Goal: Navigation & Orientation: Find specific page/section

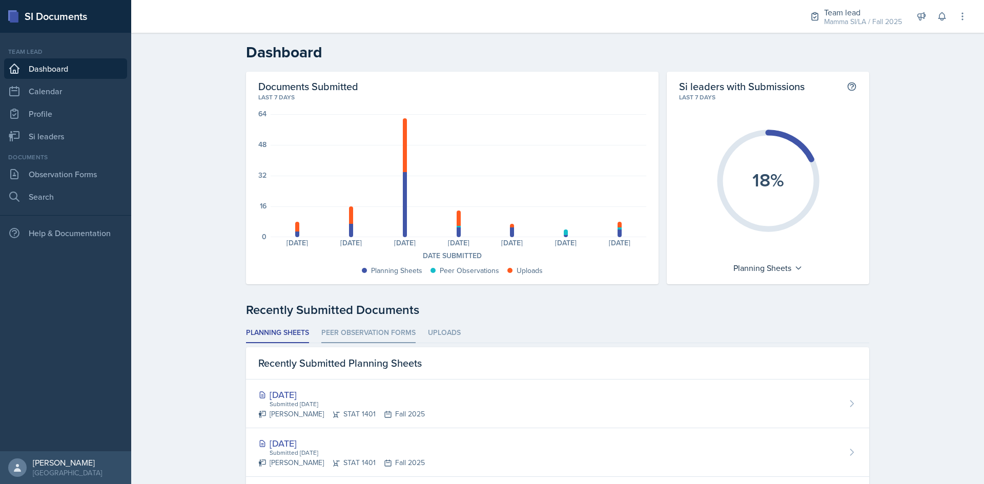
click at [364, 331] on li "Peer Observation Forms" at bounding box center [368, 333] width 94 height 20
click at [861, 37] on header "Dashboard" at bounding box center [557, 52] width 852 height 39
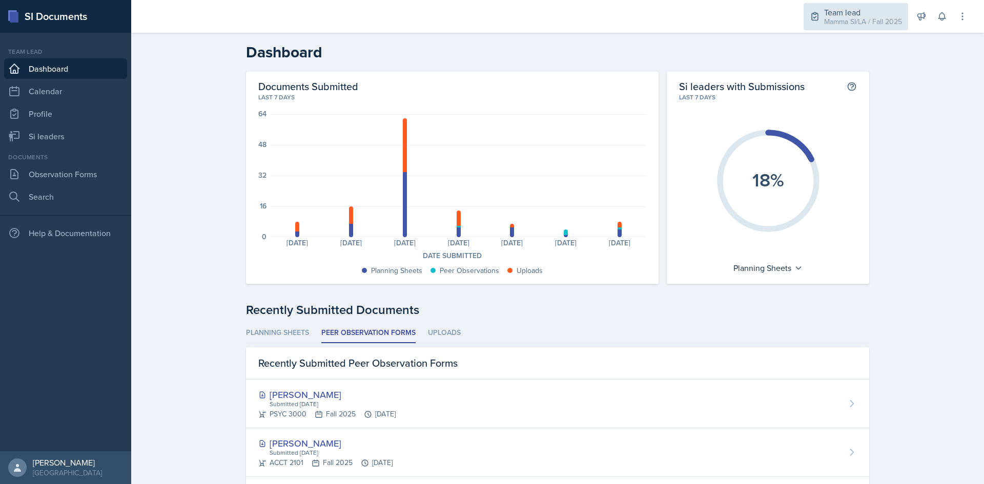
click at [848, 18] on div "Mamma SI/LA / Fall 2025" at bounding box center [863, 21] width 78 height 11
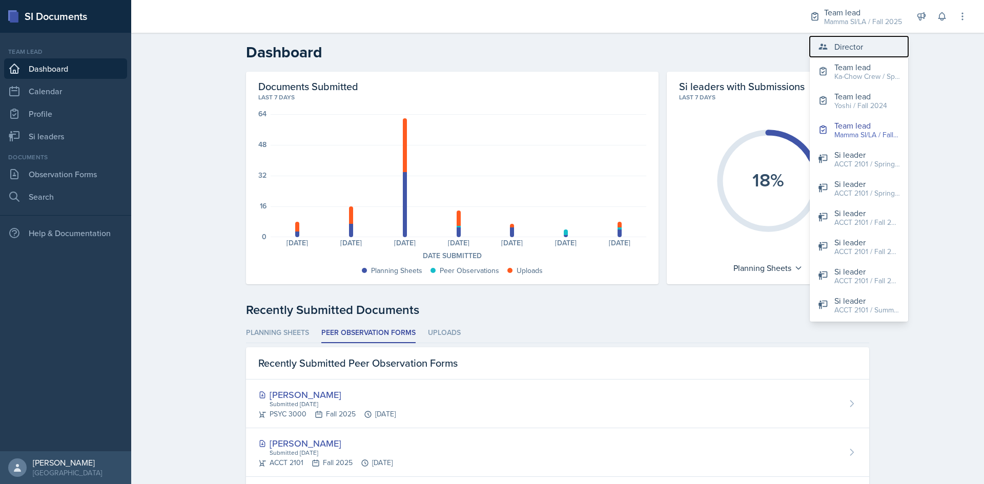
click at [853, 51] on div "Director" at bounding box center [848, 46] width 29 height 12
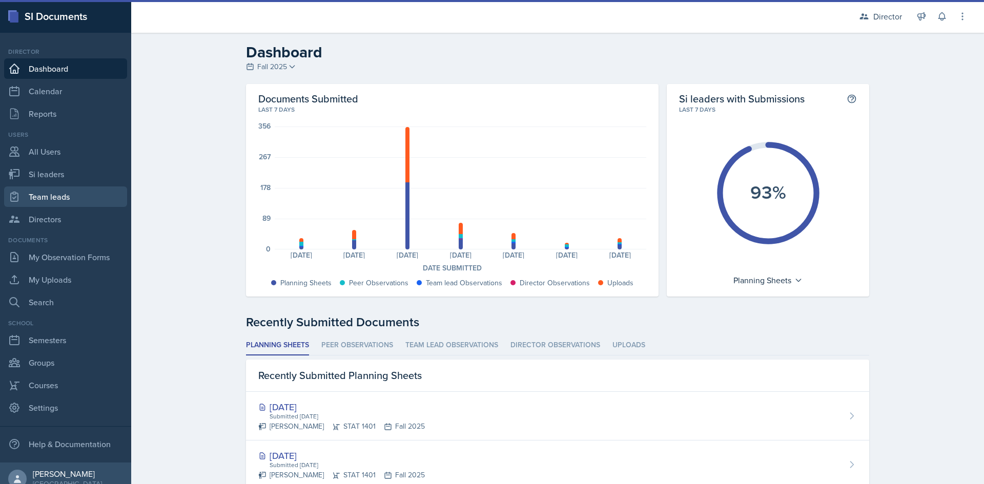
click at [65, 195] on link "Team leads" at bounding box center [65, 196] width 123 height 20
select select "2bed604d-1099-4043-b1bc-2365e8740244"
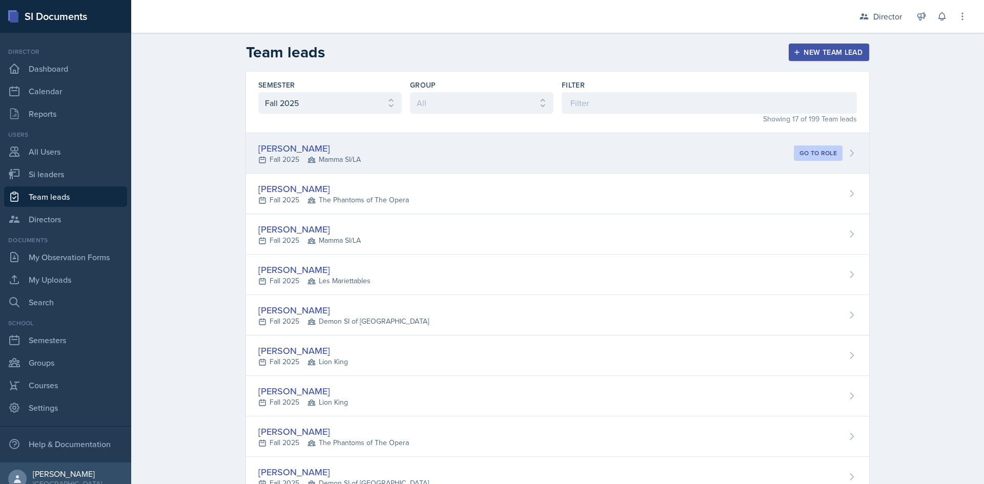
click at [312, 160] on span "Mamma SI/LA" at bounding box center [333, 159] width 53 height 11
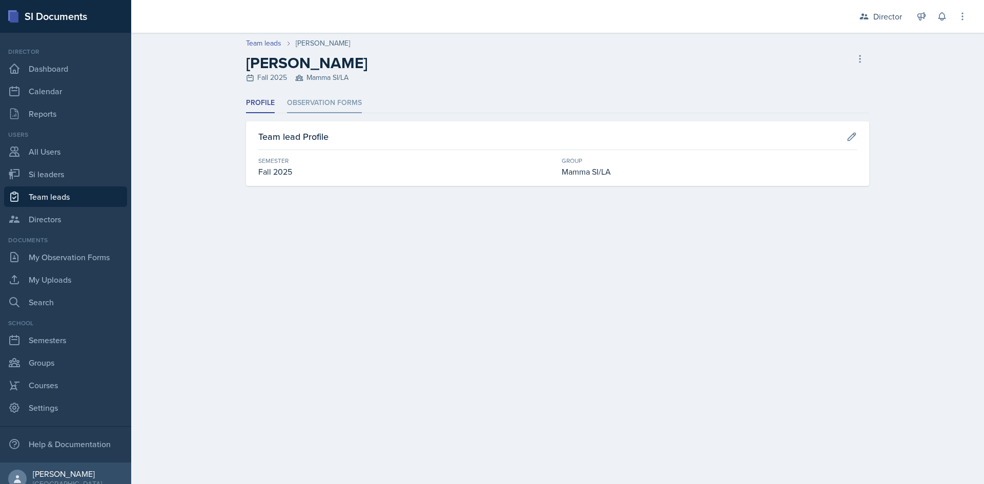
click at [320, 105] on li "Observation Forms" at bounding box center [324, 103] width 75 height 20
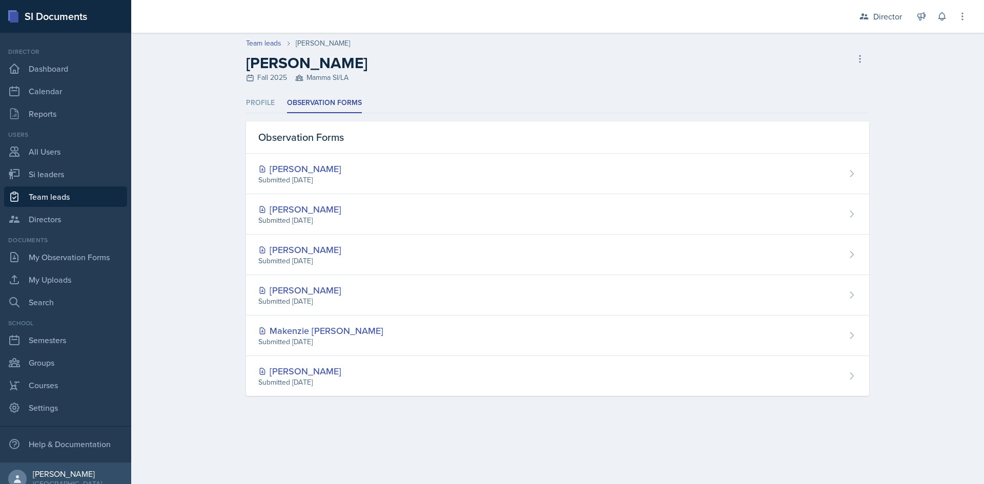
click at [60, 191] on link "Team leads" at bounding box center [65, 196] width 123 height 20
select select "2bed604d-1099-4043-b1bc-2365e8740244"
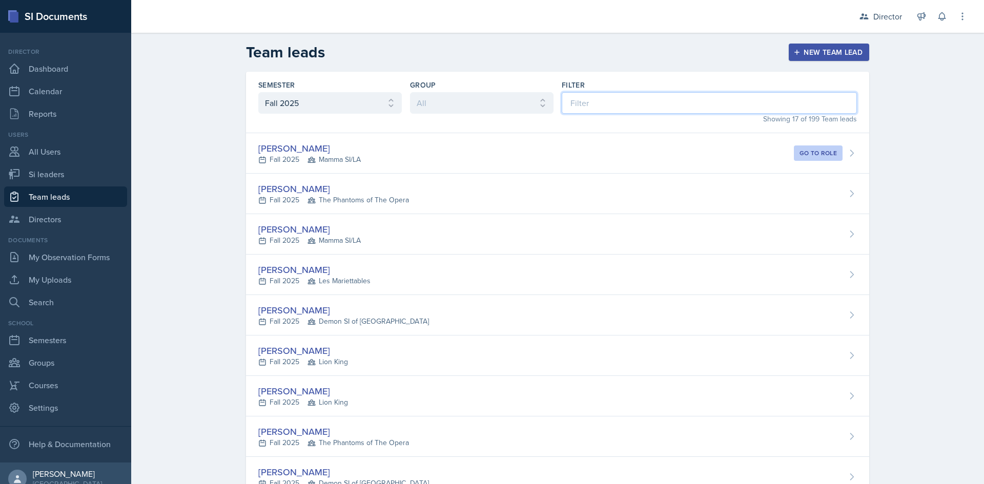
click at [684, 107] on input at bounding box center [708, 103] width 295 height 22
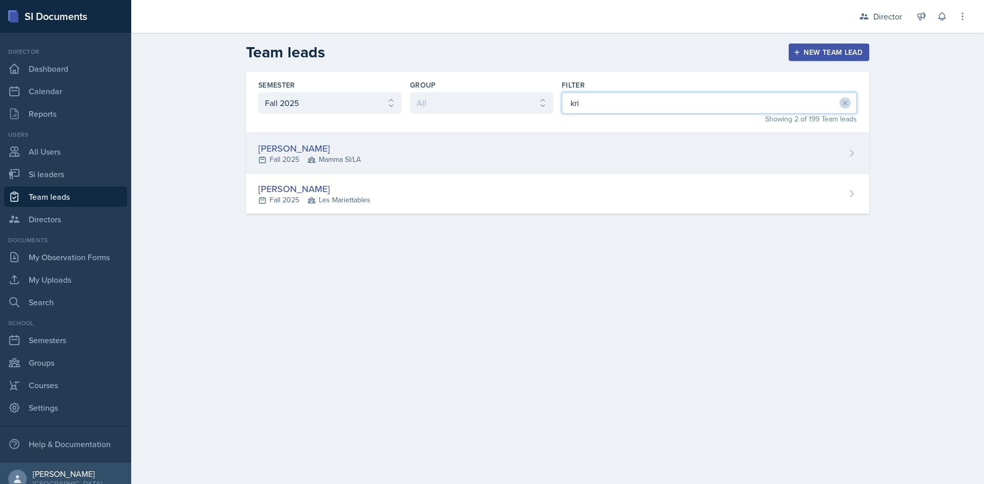
type input "kri"
click at [471, 143] on div "[PERSON_NAME] Fall 2025 Mamma SI/LA" at bounding box center [557, 153] width 623 height 40
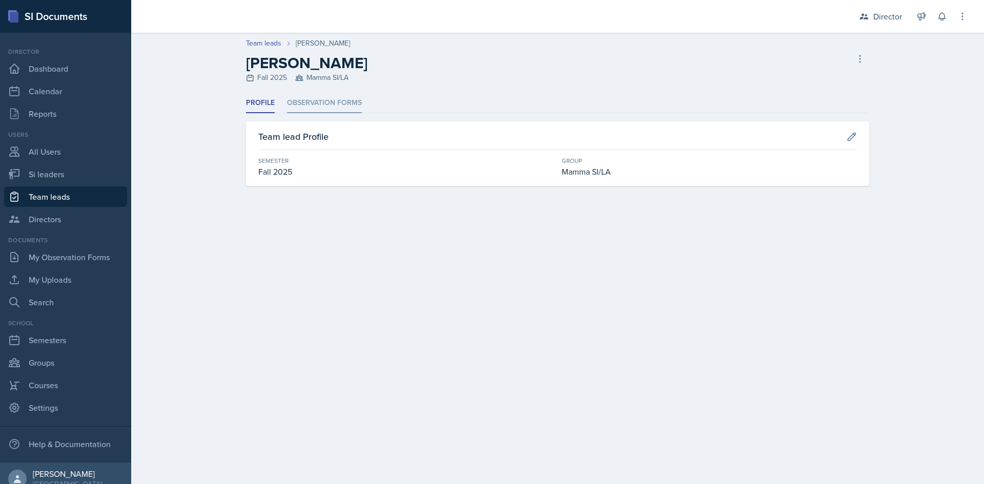
click at [312, 111] on li "Observation Forms" at bounding box center [324, 103] width 75 height 20
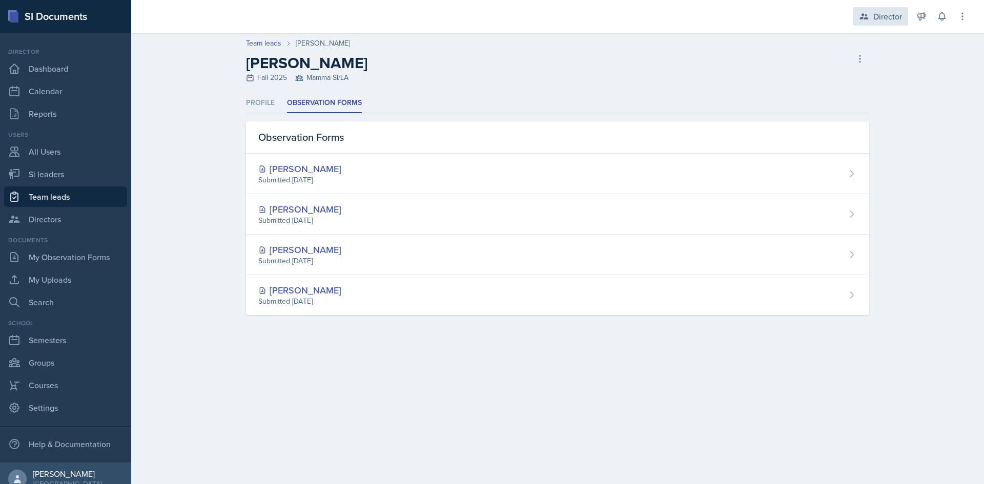
click at [886, 15] on div "Director" at bounding box center [887, 16] width 29 height 12
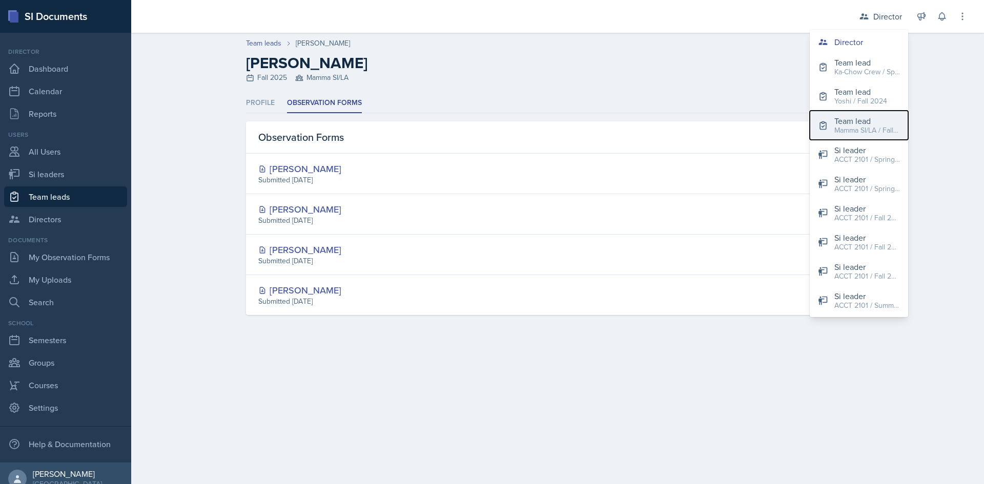
click at [853, 124] on div "Team lead" at bounding box center [867, 121] width 66 height 12
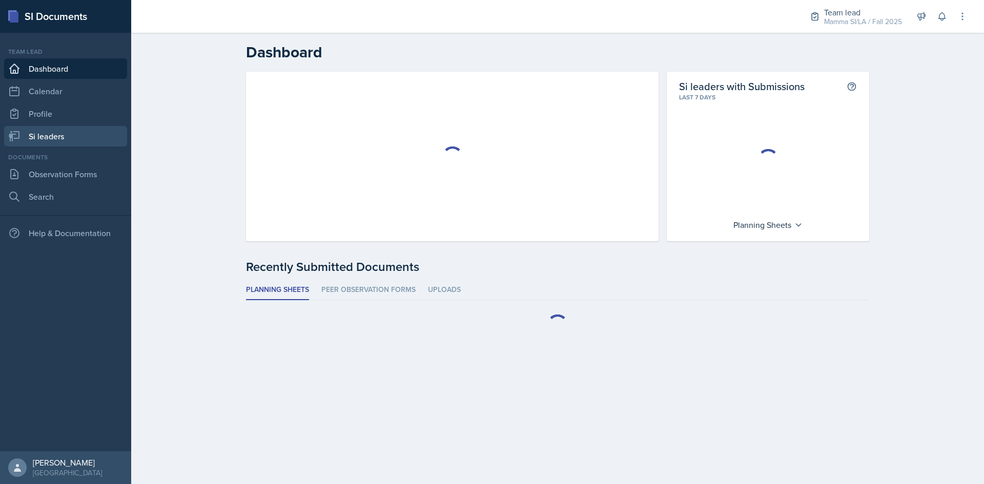
click at [47, 136] on link "Si leaders" at bounding box center [65, 136] width 123 height 20
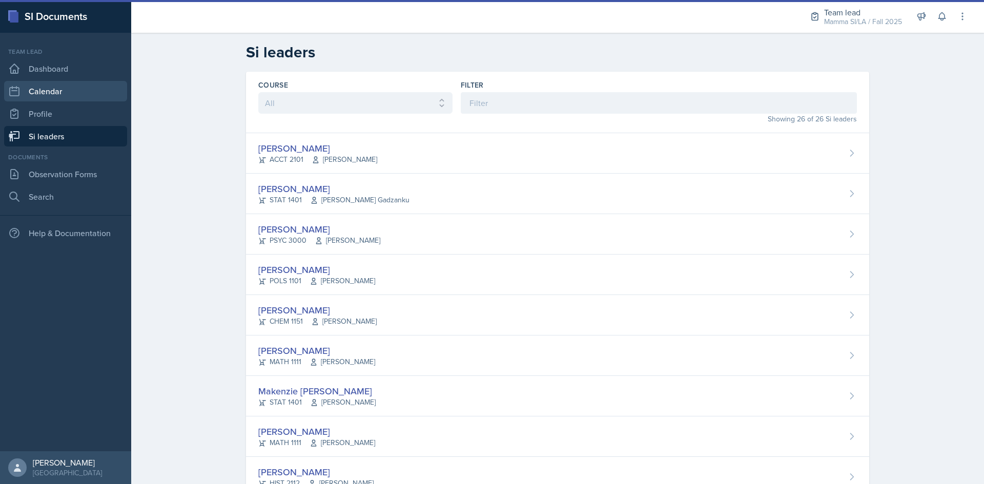
click at [37, 85] on link "Calendar" at bounding box center [65, 91] width 123 height 20
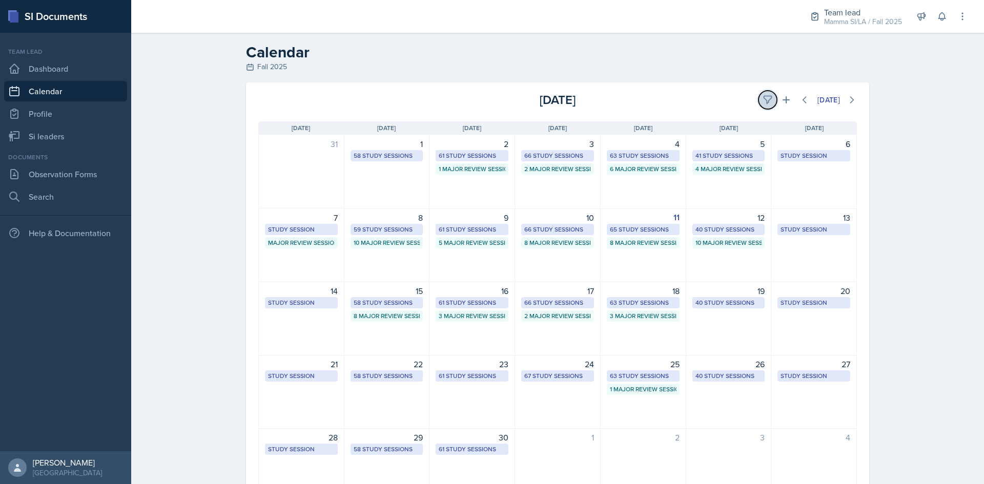
click at [764, 100] on icon at bounding box center [767, 100] width 10 height 10
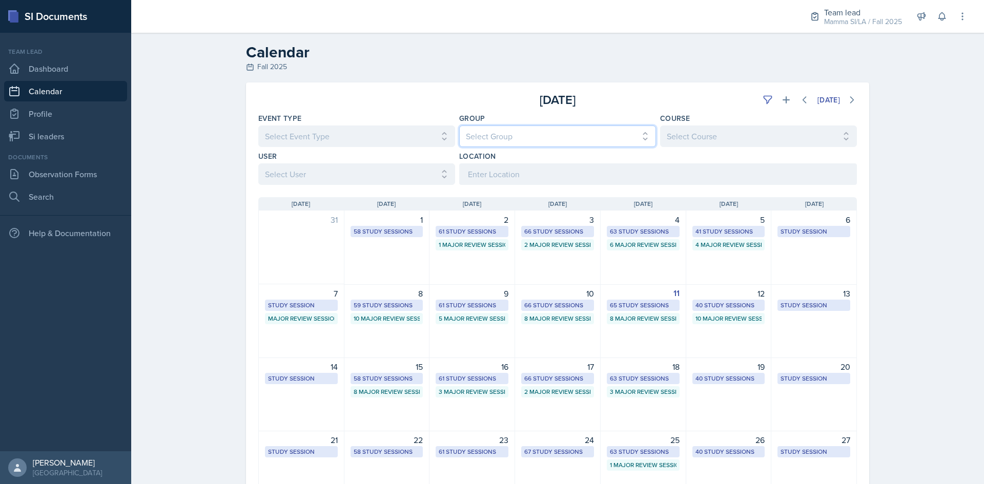
click at [547, 136] on select "Select Group All Demon SI of [GEOGRAPHIC_DATA] Les Mariettables Lion King Mamma…" at bounding box center [557, 137] width 197 height 22
select select "9642c9bf-76f9-4442-a3b4-36d015a1a667"
click at [459, 126] on select "Select Group All Demon SI of [GEOGRAPHIC_DATA] Les Mariettables Lion King Mamma…" at bounding box center [557, 137] width 197 height 22
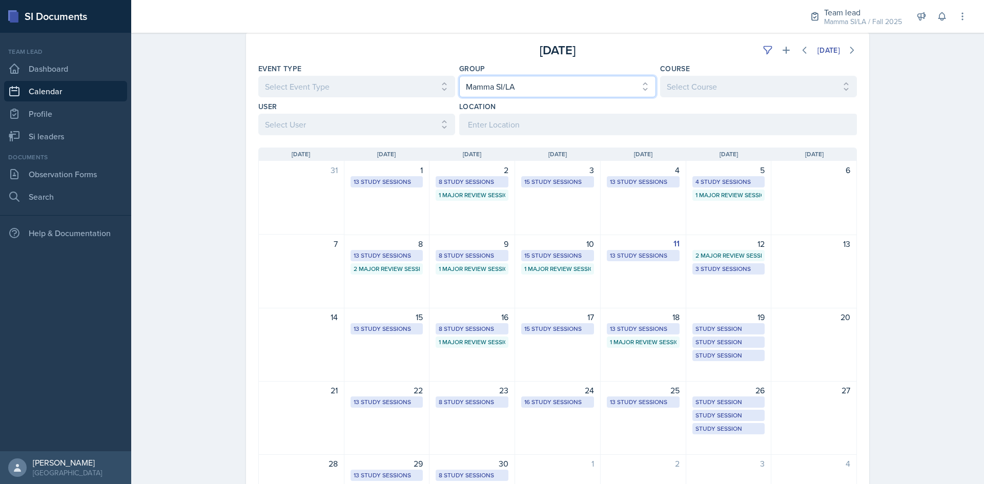
scroll to position [131, 0]
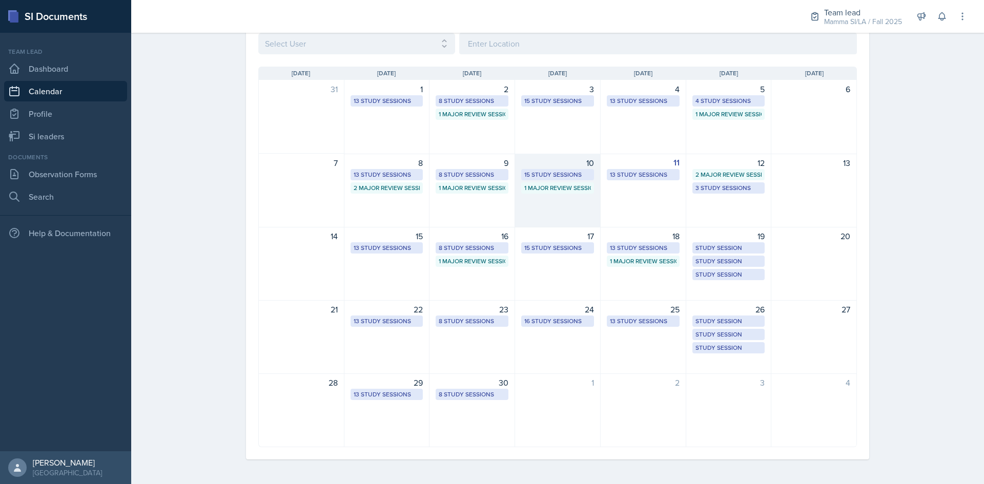
click at [549, 193] on div "1 Major Review Session" at bounding box center [557, 187] width 73 height 11
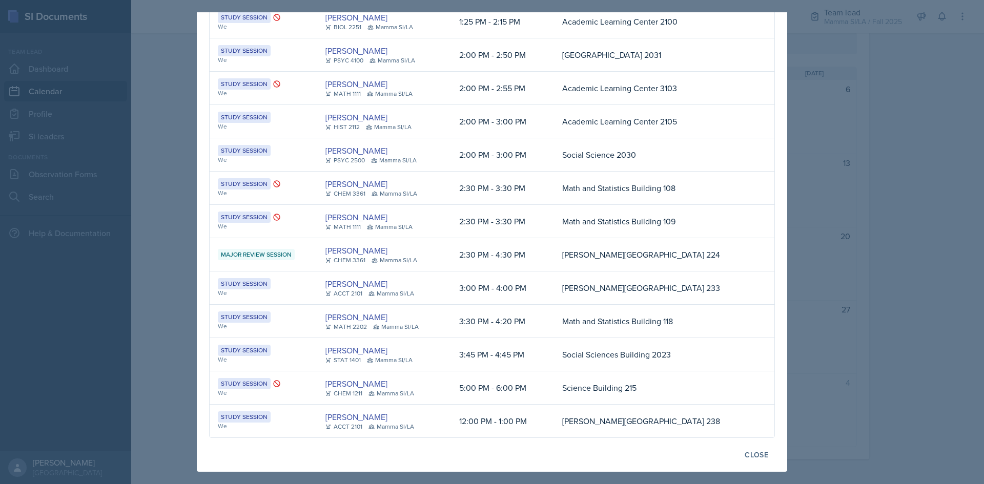
scroll to position [0, 0]
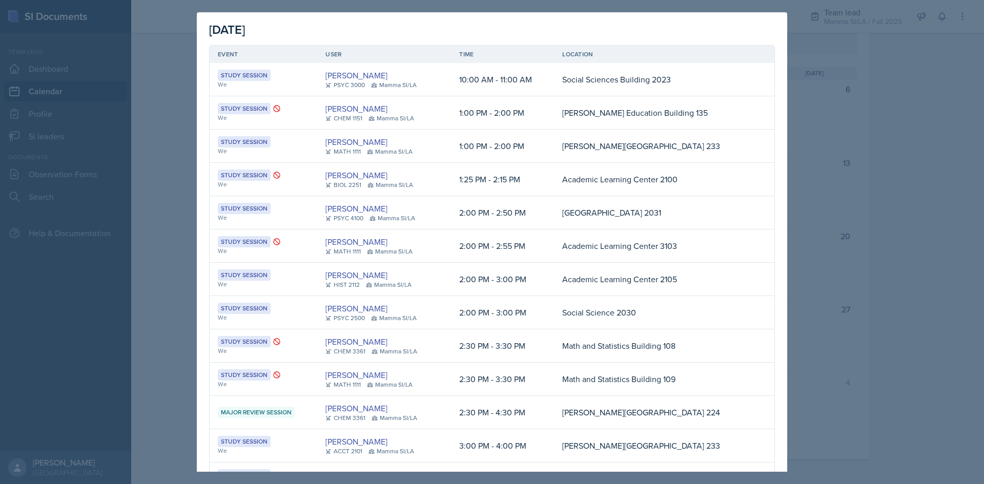
click at [926, 201] on div at bounding box center [492, 242] width 984 height 484
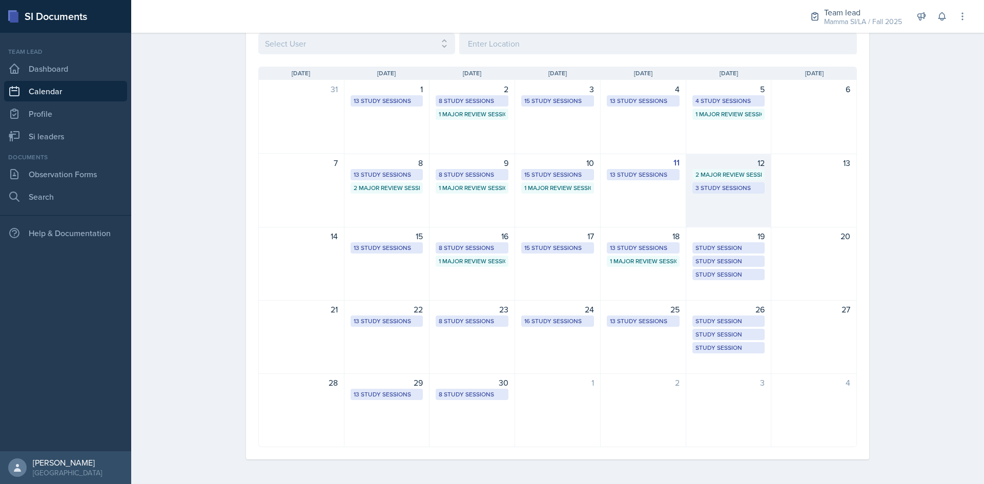
click at [719, 186] on div "3 Study Sessions" at bounding box center [728, 187] width 67 height 9
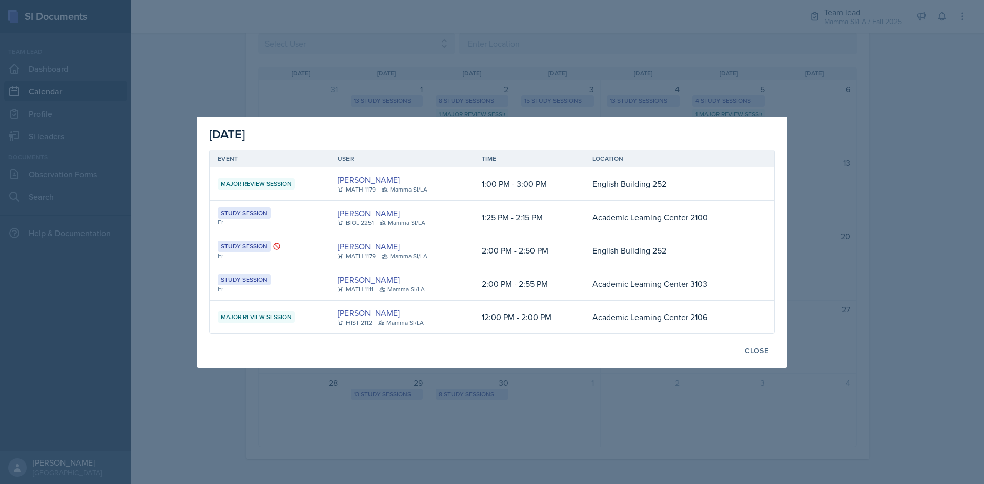
click at [931, 161] on div at bounding box center [492, 242] width 984 height 484
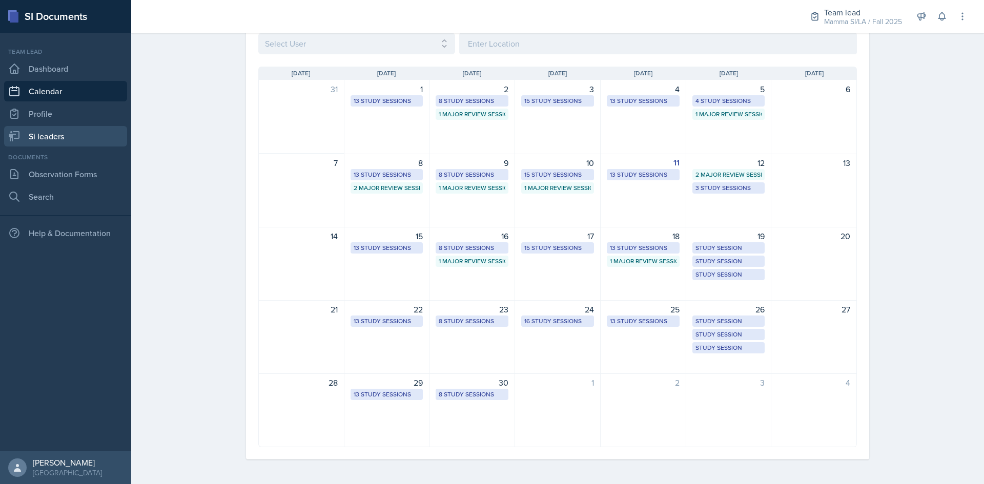
click at [66, 138] on link "Si leaders" at bounding box center [65, 136] width 123 height 20
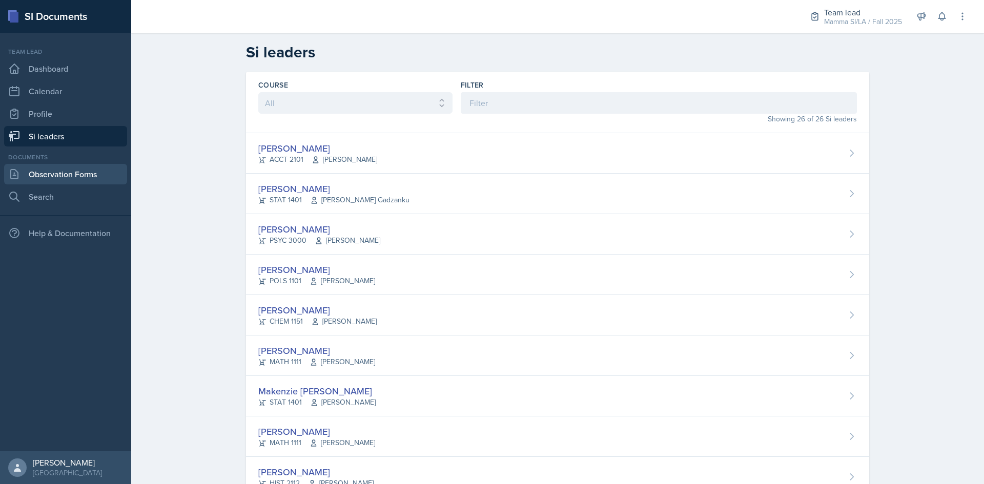
click at [94, 168] on link "Observation Forms" at bounding box center [65, 174] width 123 height 20
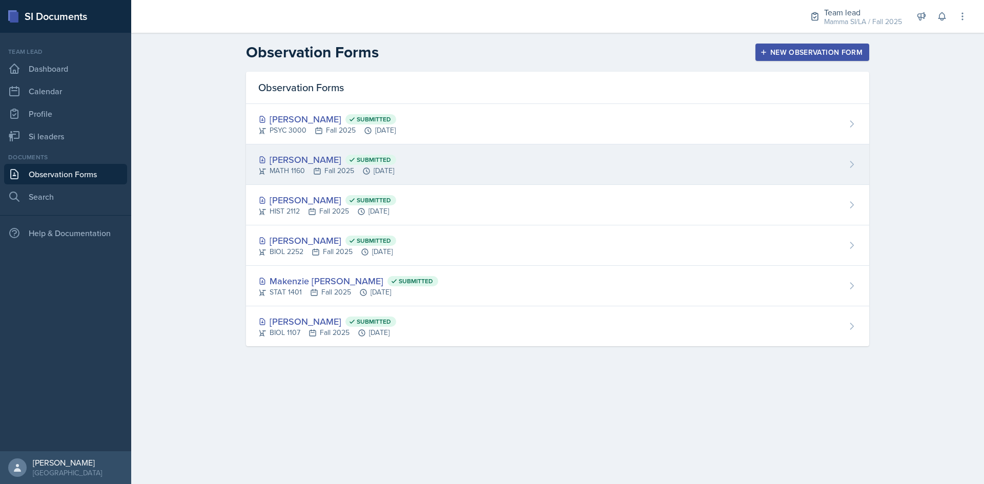
click at [534, 160] on div "[PERSON_NAME] Submitted MATH 1160 Fall 2025 [DATE]" at bounding box center [557, 164] width 623 height 40
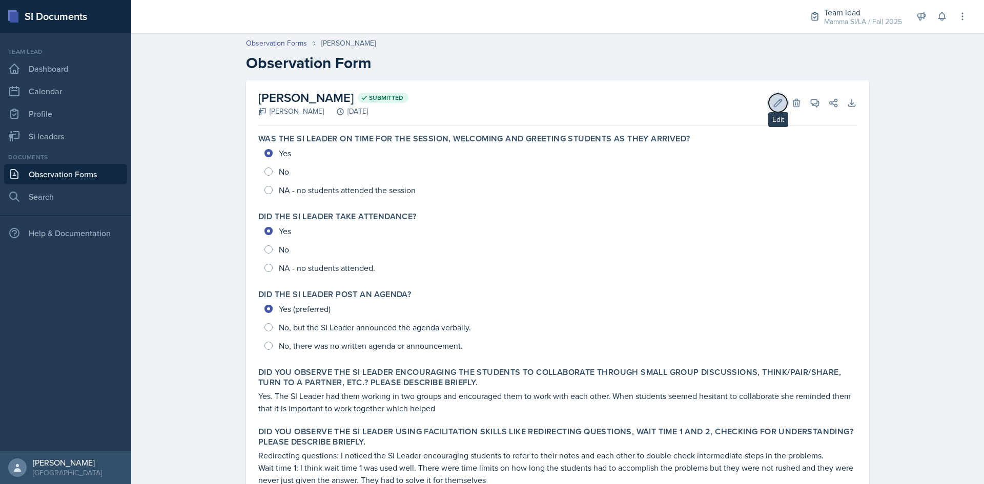
click at [774, 103] on icon at bounding box center [778, 103] width 8 height 8
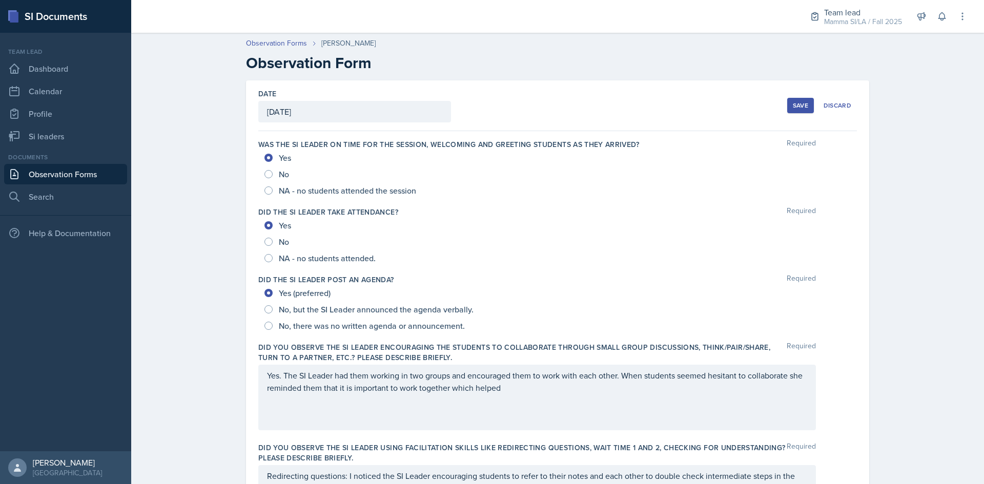
click at [793, 109] on div "Save" at bounding box center [800, 105] width 15 height 8
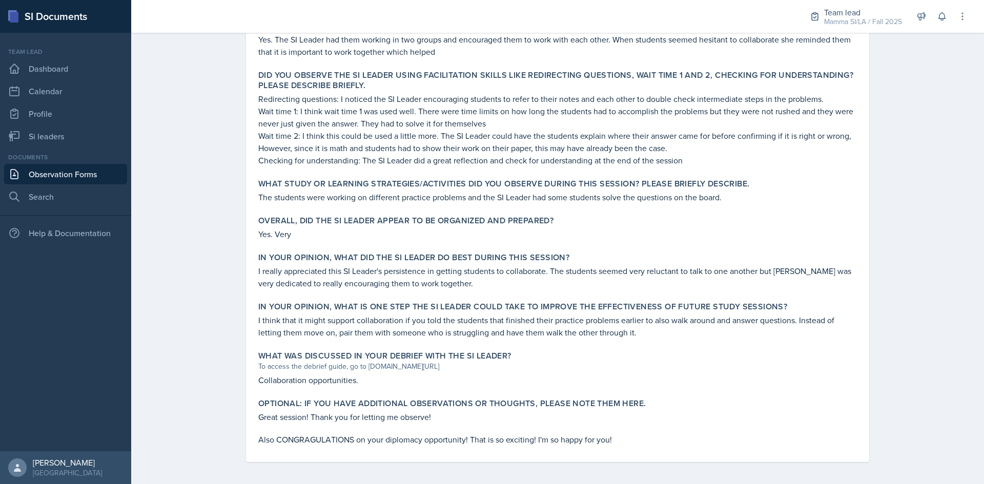
scroll to position [359, 0]
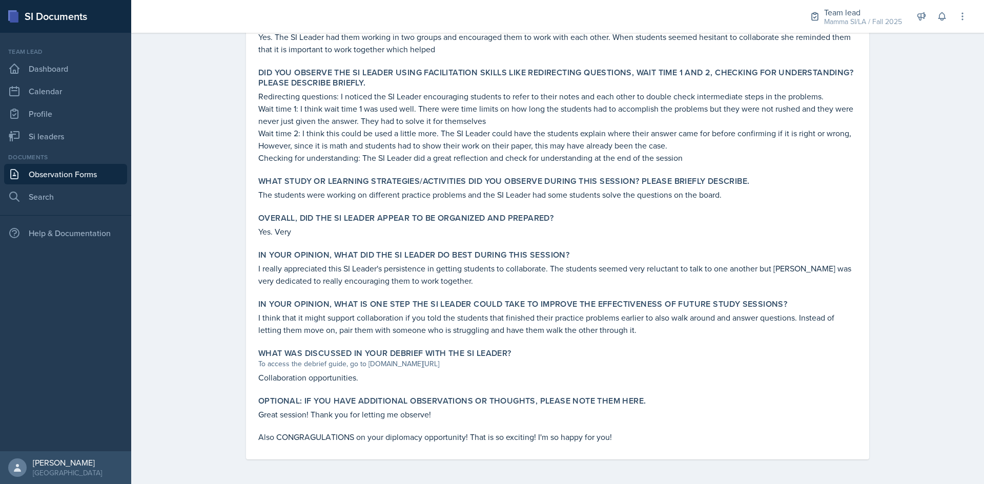
click at [70, 178] on link "Observation Forms" at bounding box center [65, 174] width 123 height 20
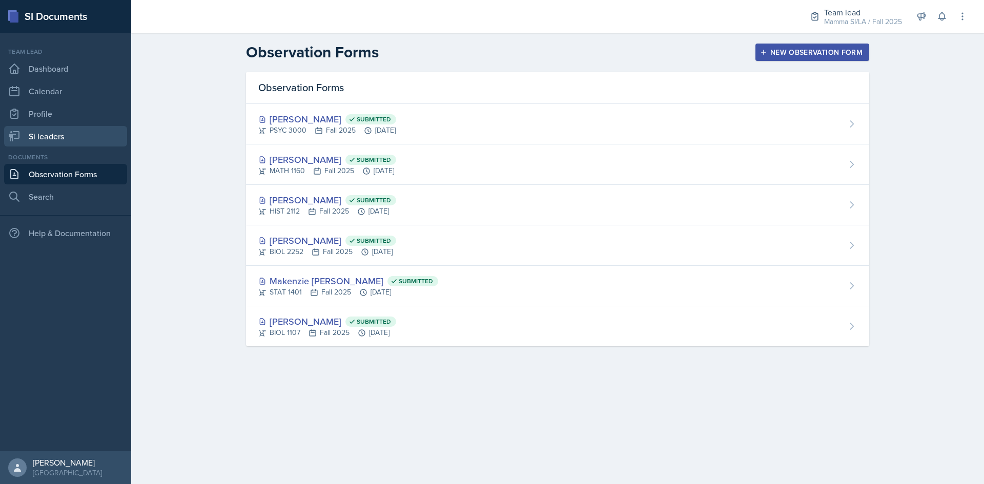
click at [71, 139] on link "Si leaders" at bounding box center [65, 136] width 123 height 20
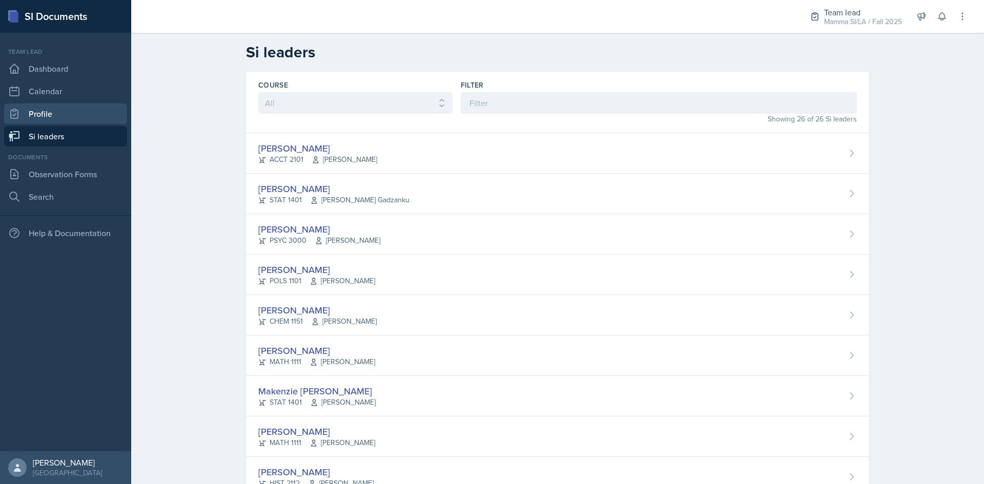
click at [35, 116] on link "Profile" at bounding box center [65, 113] width 123 height 20
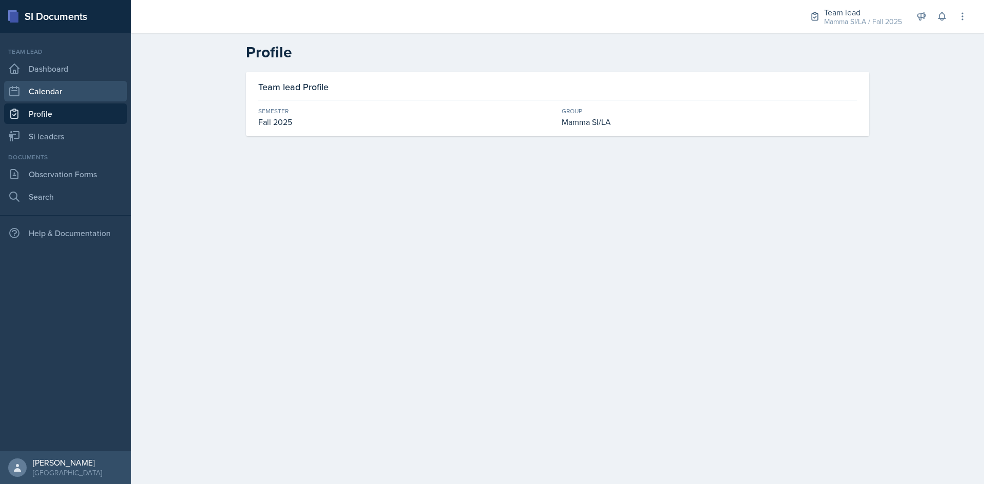
click at [50, 92] on link "Calendar" at bounding box center [65, 91] width 123 height 20
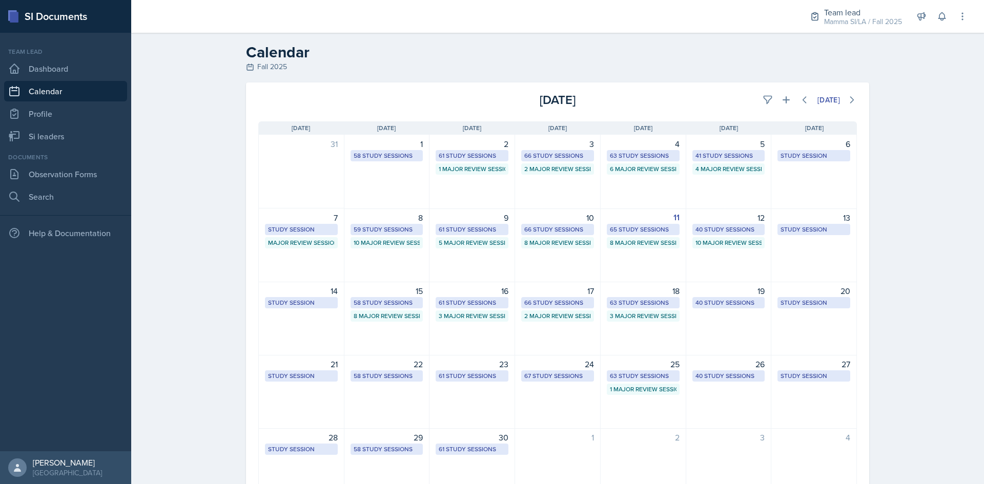
click at [751, 99] on div "[DATE]" at bounding box center [756, 100] width 199 height 18
click at [762, 99] on icon at bounding box center [767, 100] width 10 height 10
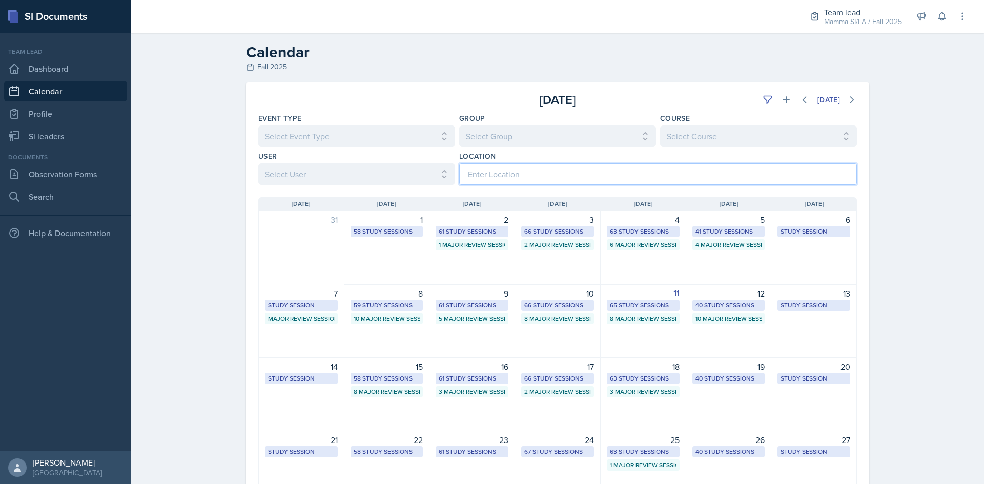
click at [664, 171] on input at bounding box center [658, 174] width 398 height 22
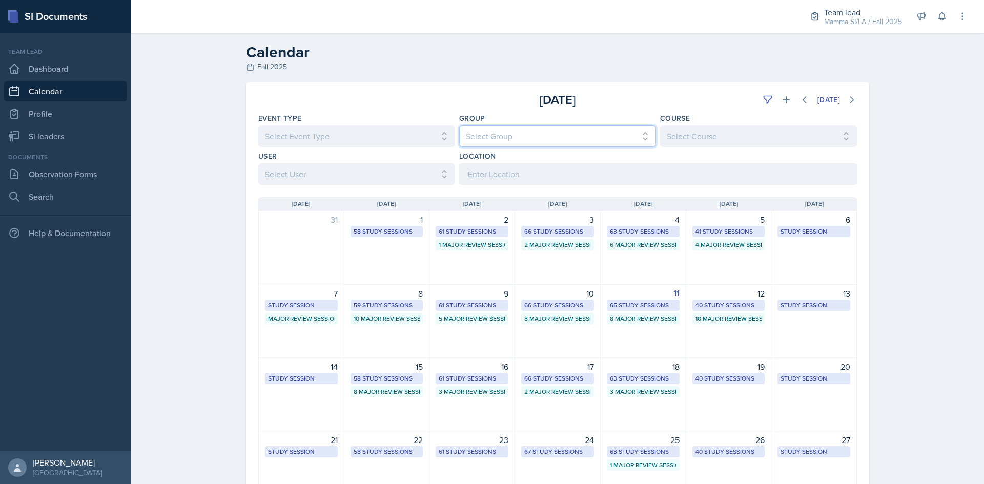
click at [564, 139] on select "Select Group All Demon SI of [GEOGRAPHIC_DATA] Les Mariettables Lion King Mamma…" at bounding box center [557, 137] width 197 height 22
select select "9642c9bf-76f9-4442-a3b4-36d015a1a667"
click at [459, 126] on select "Select Group All Demon SI of [GEOGRAPHIC_DATA] Les Mariettables Lion King Mamma…" at bounding box center [557, 137] width 197 height 22
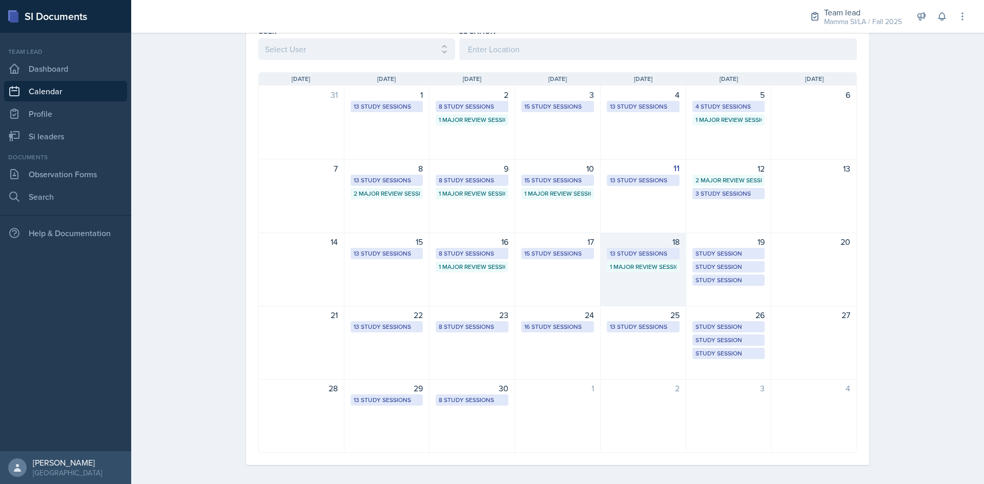
scroll to position [131, 0]
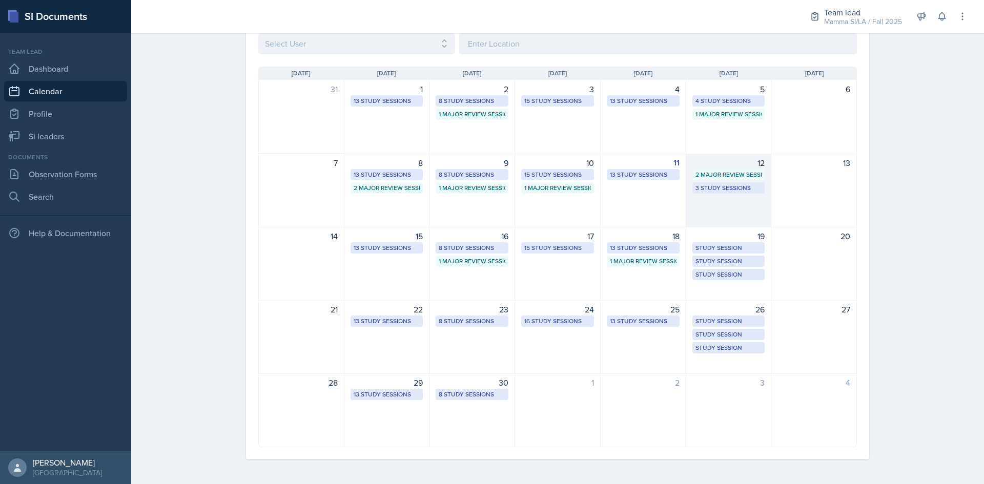
click at [741, 164] on div "12" at bounding box center [728, 163] width 73 height 12
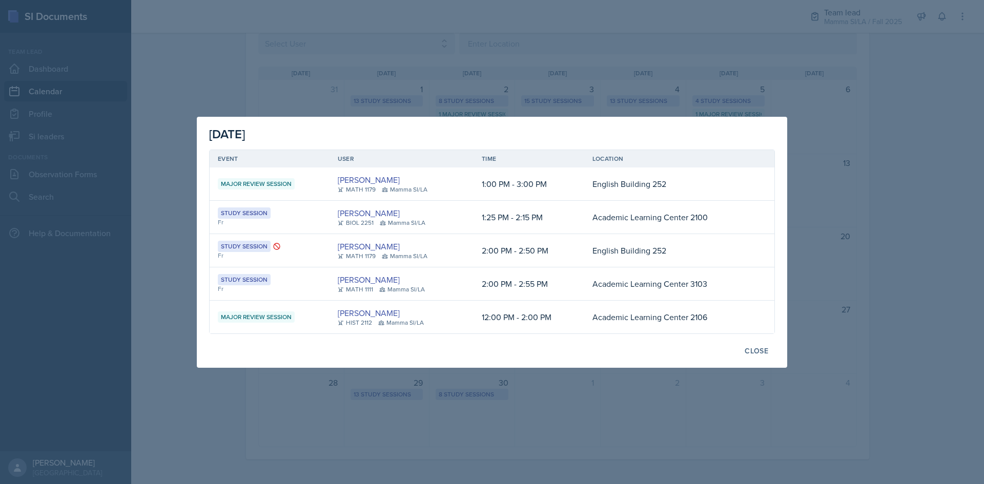
click at [920, 117] on div at bounding box center [492, 242] width 984 height 484
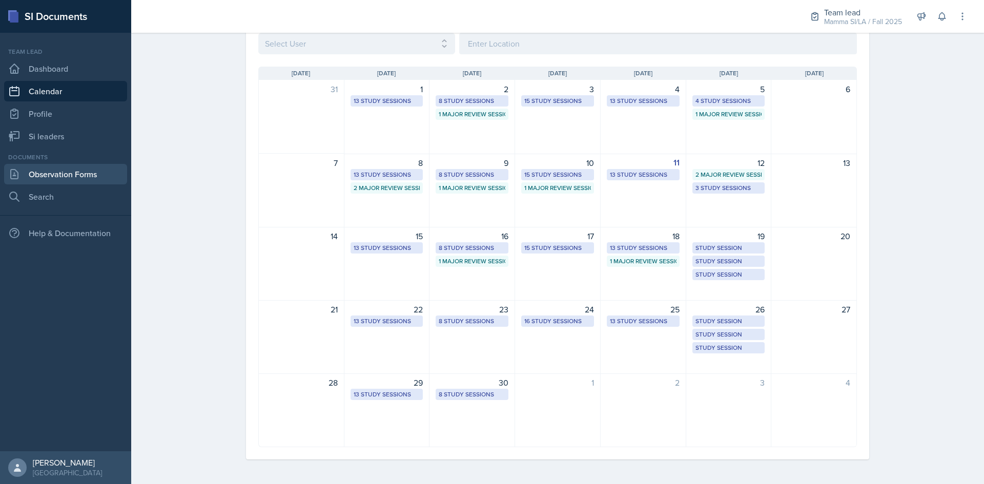
click at [72, 170] on link "Observation Forms" at bounding box center [65, 174] width 123 height 20
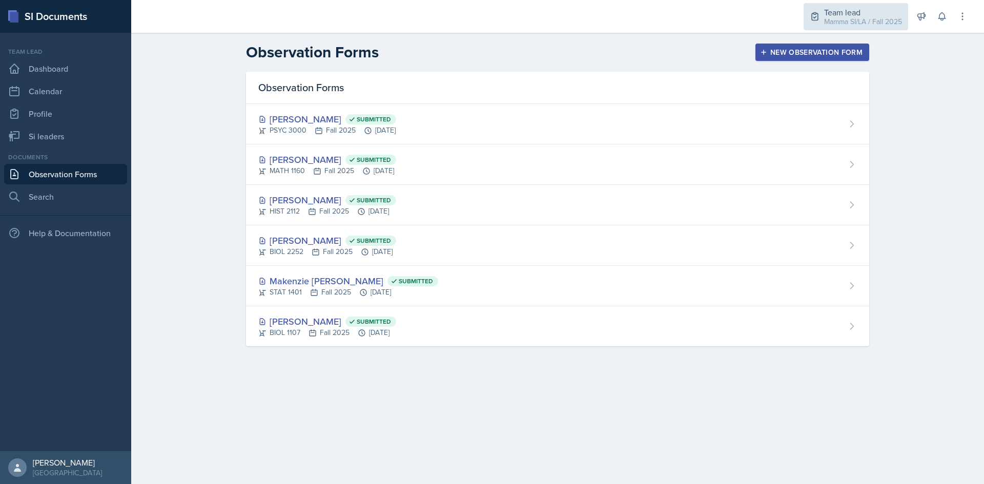
click at [809, 17] on icon at bounding box center [814, 16] width 10 height 10
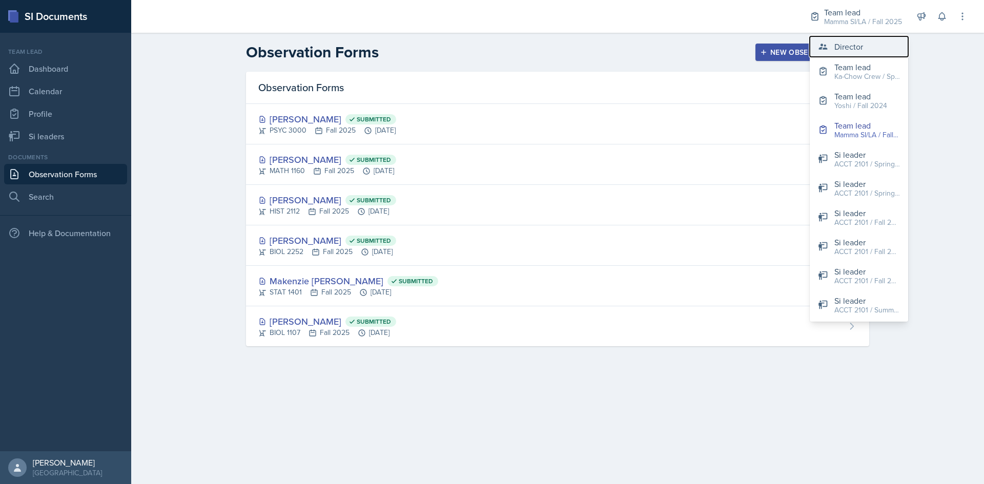
click at [827, 40] on button "Director" at bounding box center [858, 46] width 98 height 20
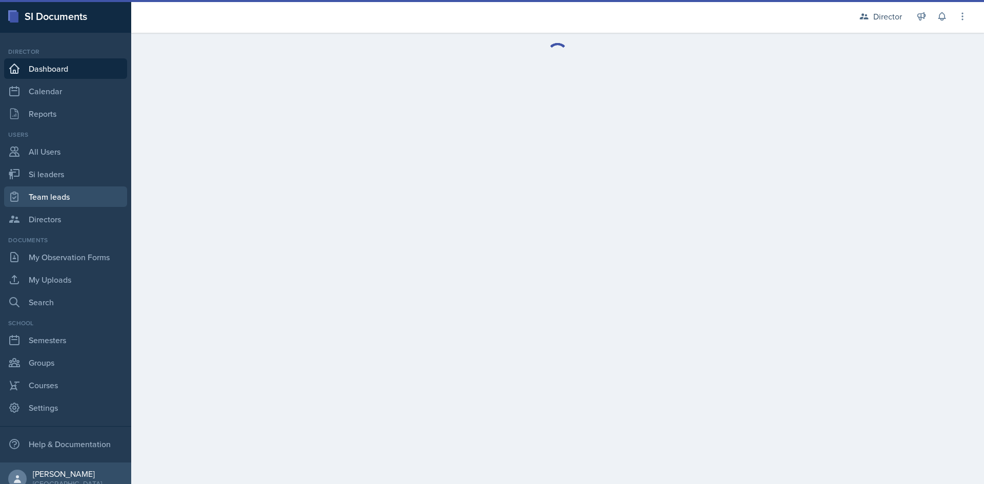
click at [79, 195] on link "Team leads" at bounding box center [65, 196] width 123 height 20
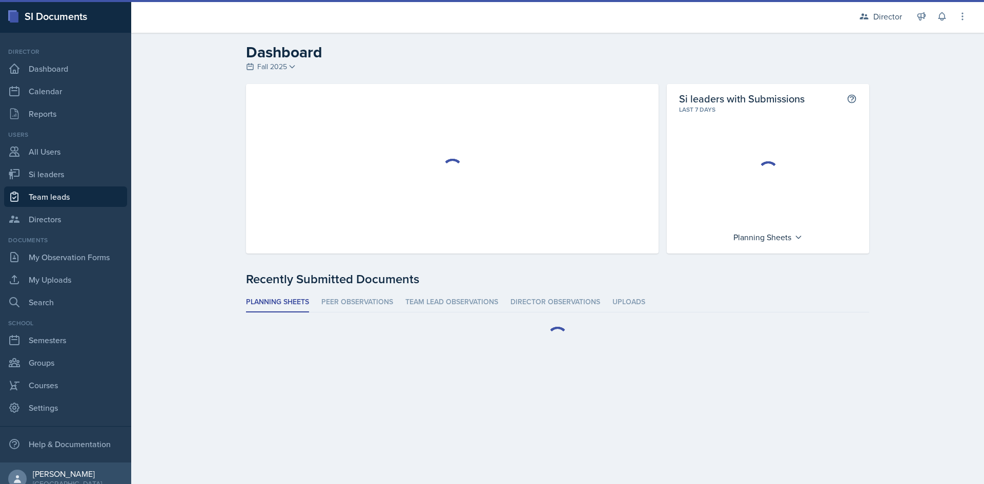
select select "2bed604d-1099-4043-b1bc-2365e8740244"
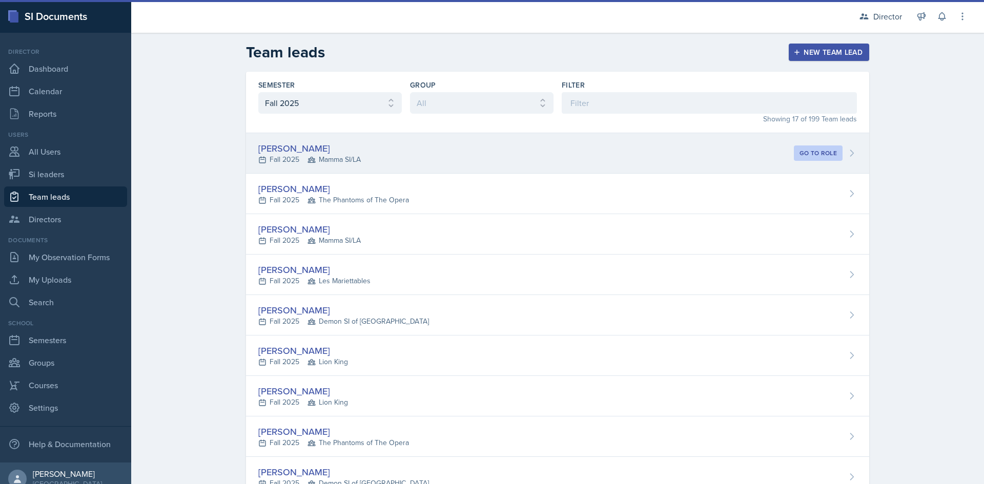
click at [397, 165] on div "[PERSON_NAME] Fall 2025 Mamma SI/LA Go to role" at bounding box center [557, 153] width 623 height 40
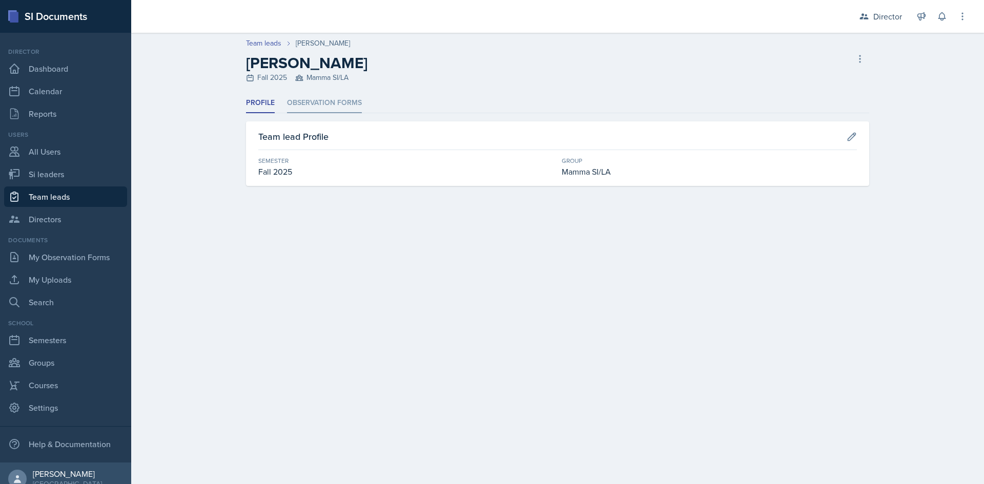
click at [318, 104] on li "Observation Forms" at bounding box center [324, 103] width 75 height 20
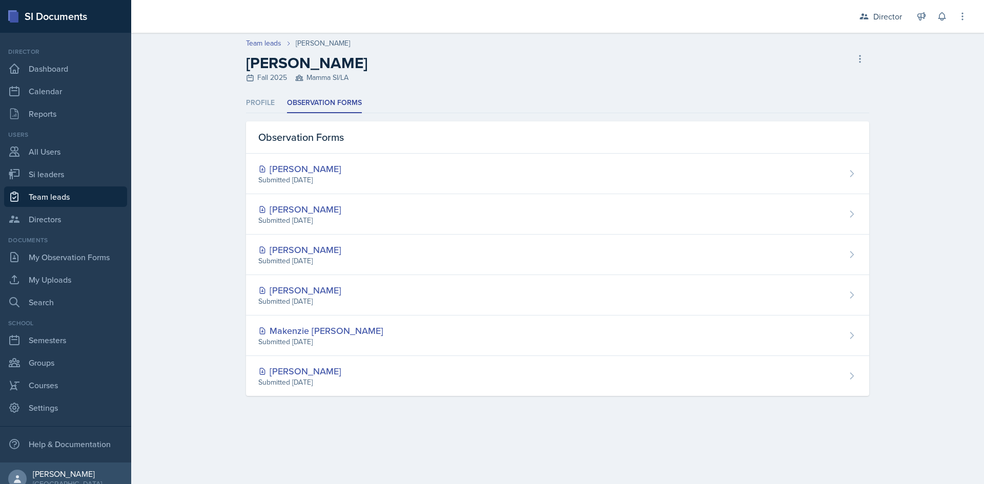
click at [79, 198] on link "Team leads" at bounding box center [65, 196] width 123 height 20
select select "2bed604d-1099-4043-b1bc-2365e8740244"
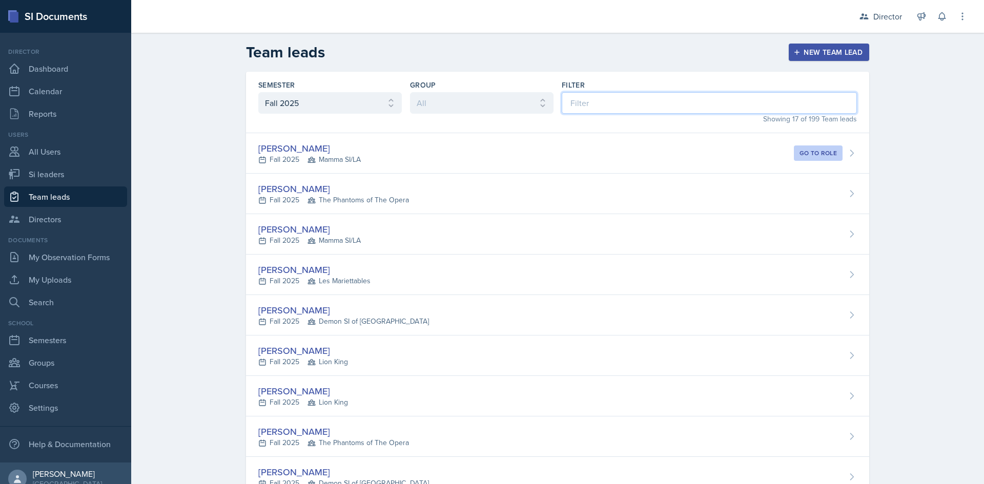
click at [573, 104] on input at bounding box center [708, 103] width 295 height 22
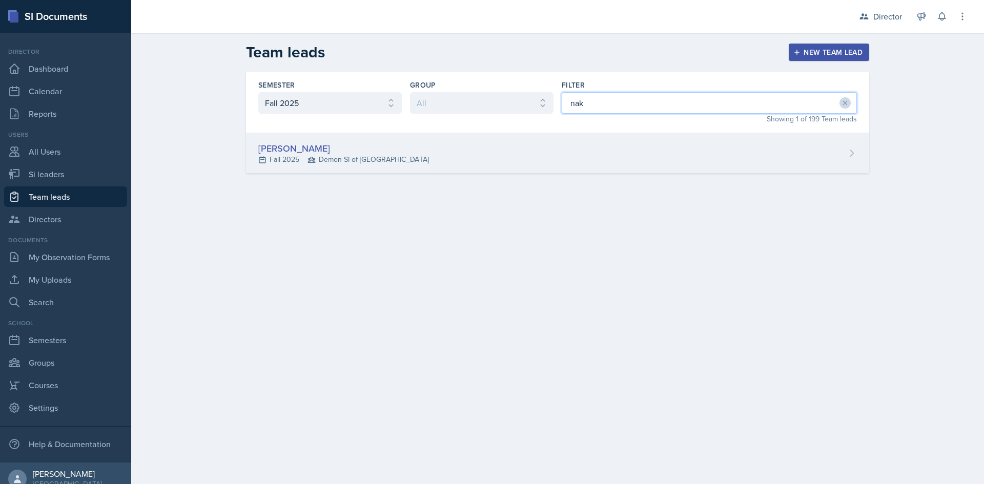
type input "nak"
click at [430, 140] on div "[PERSON_NAME] Fall 2025 Demon SI of [GEOGRAPHIC_DATA]" at bounding box center [557, 153] width 623 height 40
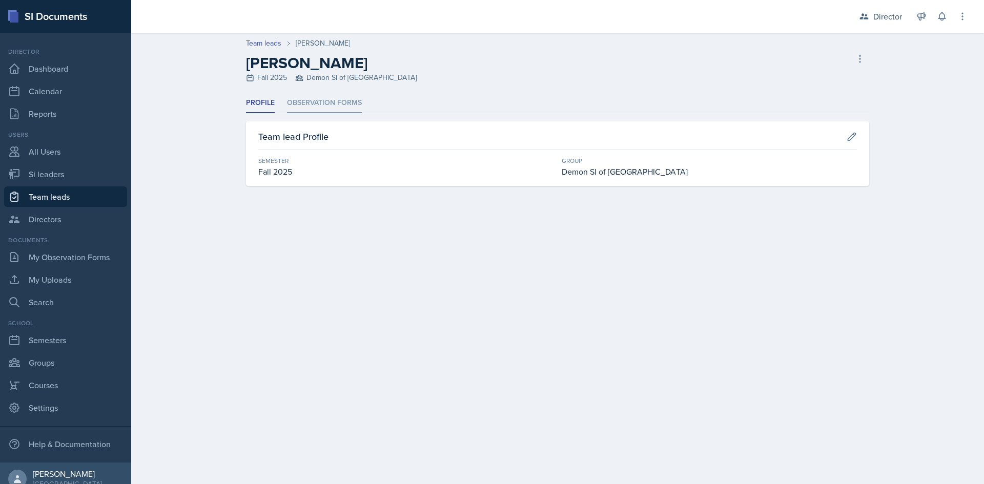
click at [314, 106] on li "Observation Forms" at bounding box center [324, 103] width 75 height 20
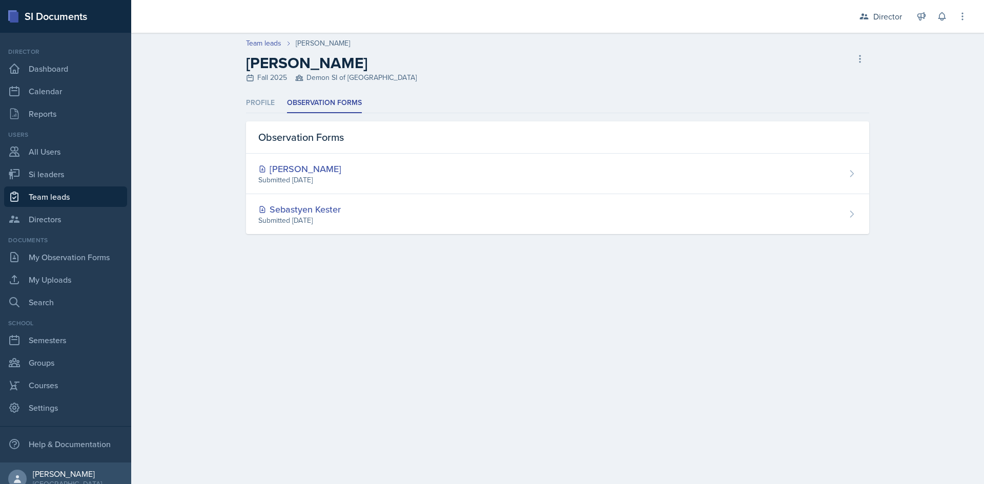
click at [49, 190] on link "Team leads" at bounding box center [65, 196] width 123 height 20
select select "2bed604d-1099-4043-b1bc-2365e8740244"
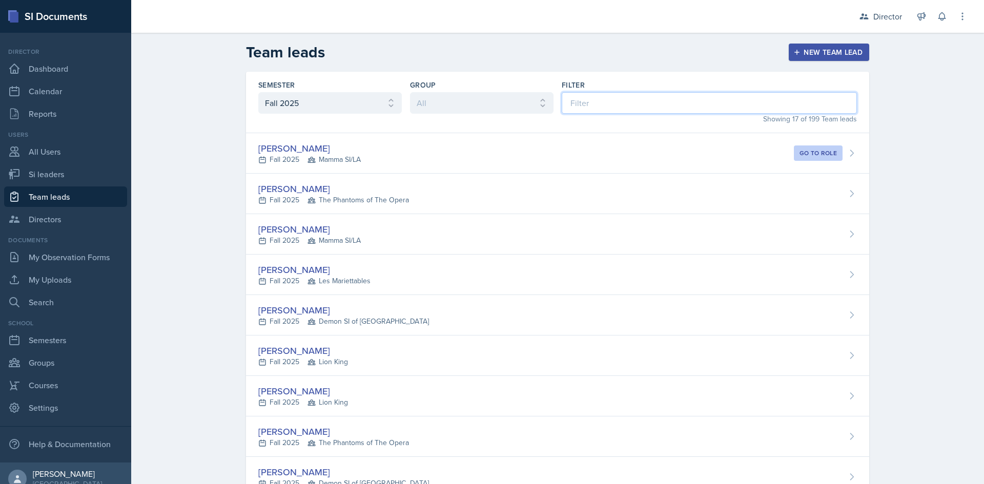
click at [597, 94] on input at bounding box center [708, 103] width 295 height 22
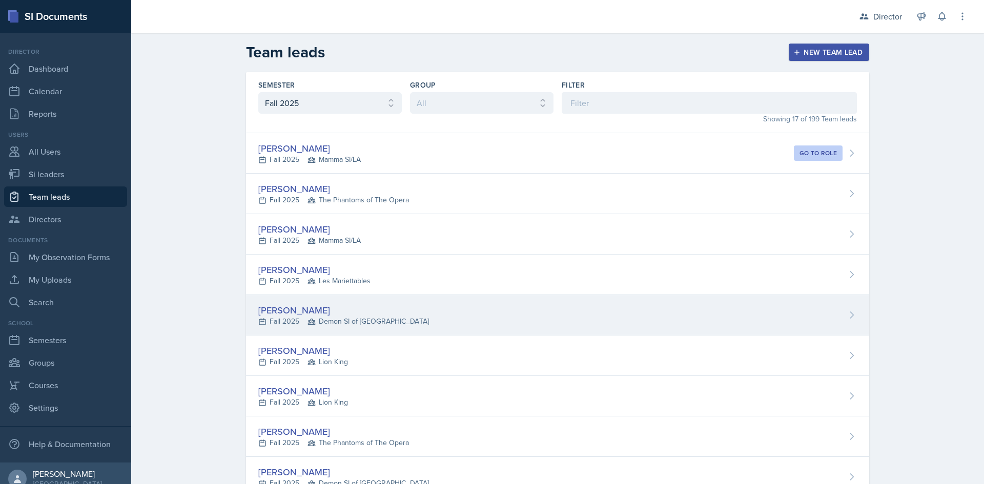
click at [405, 320] on div "[PERSON_NAME] Fall 2025 Demon SI of [GEOGRAPHIC_DATA]" at bounding box center [557, 315] width 623 height 40
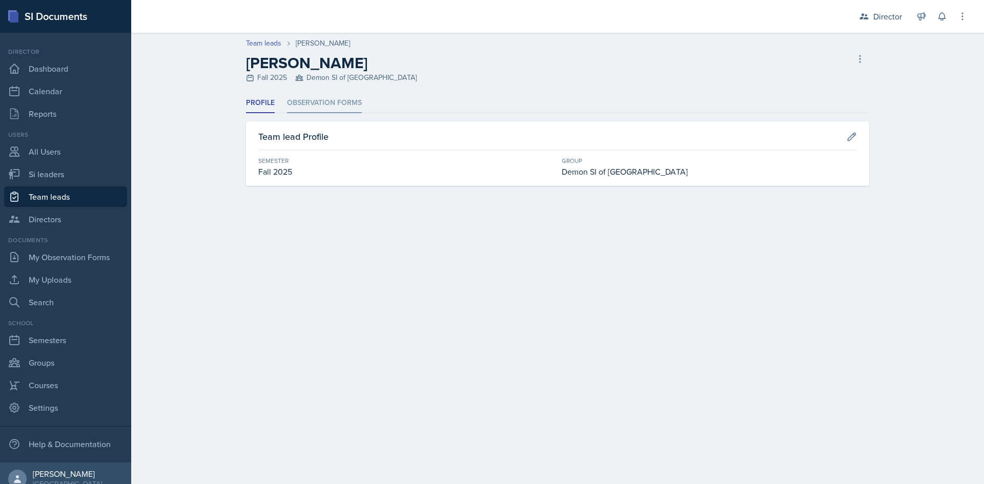
click at [324, 107] on li "Observation Forms" at bounding box center [324, 103] width 75 height 20
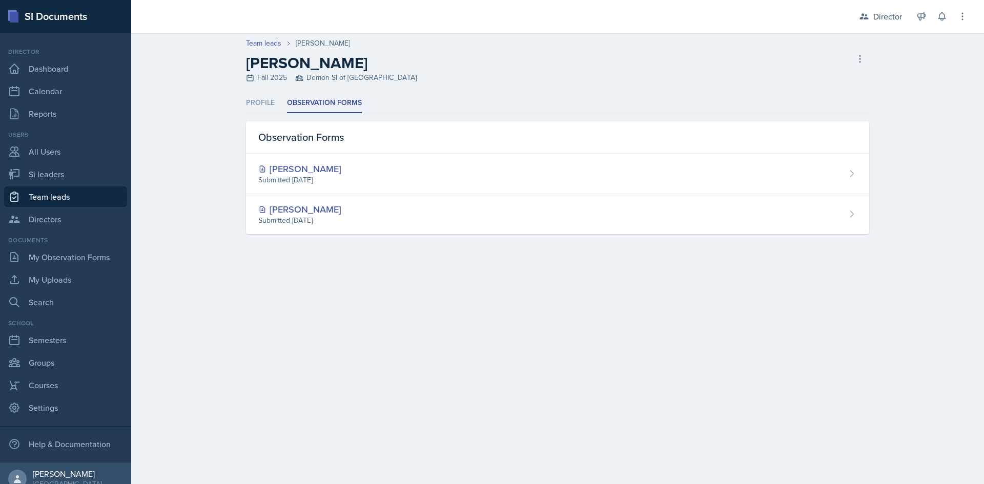
click at [94, 197] on link "Team leads" at bounding box center [65, 196] width 123 height 20
select select "2bed604d-1099-4043-b1bc-2365e8740244"
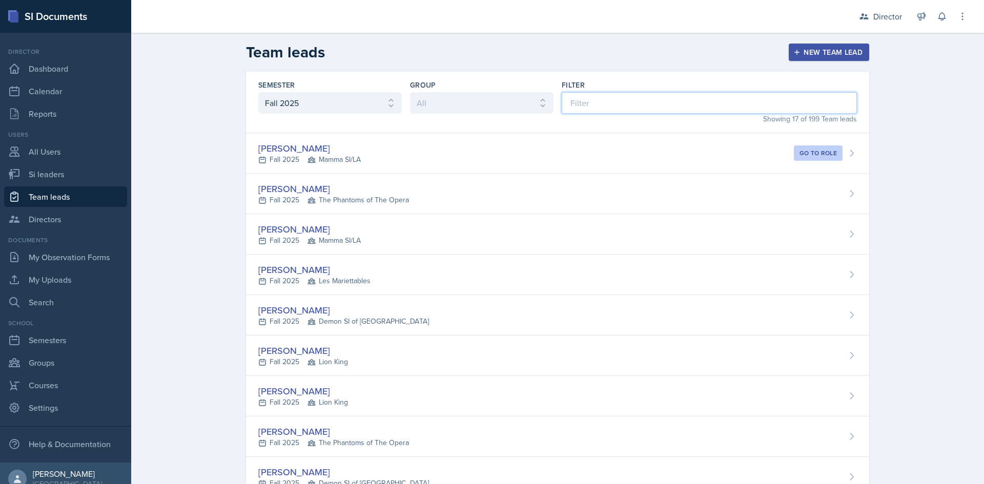
click at [629, 98] on input at bounding box center [708, 103] width 295 height 22
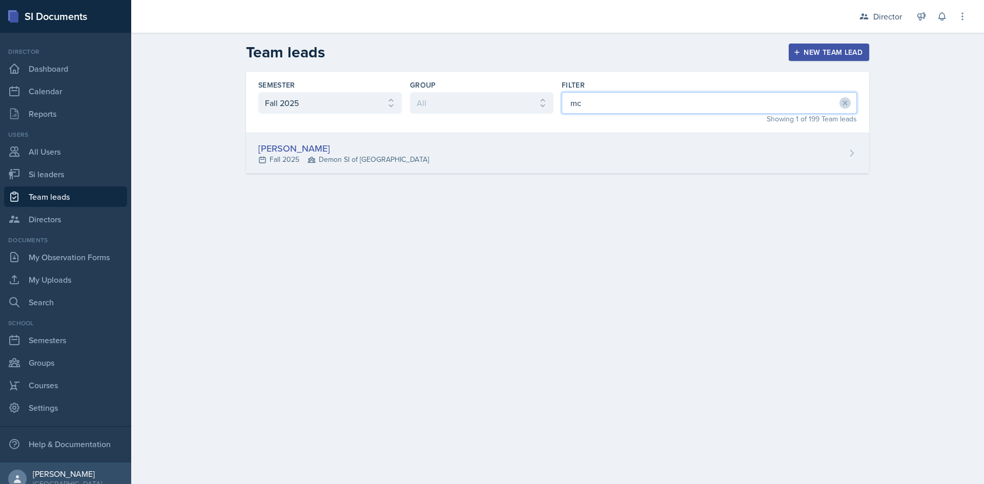
type input "mc"
click at [419, 149] on div "[PERSON_NAME] Fall 2025 Demon SI of [GEOGRAPHIC_DATA]" at bounding box center [557, 153] width 623 height 40
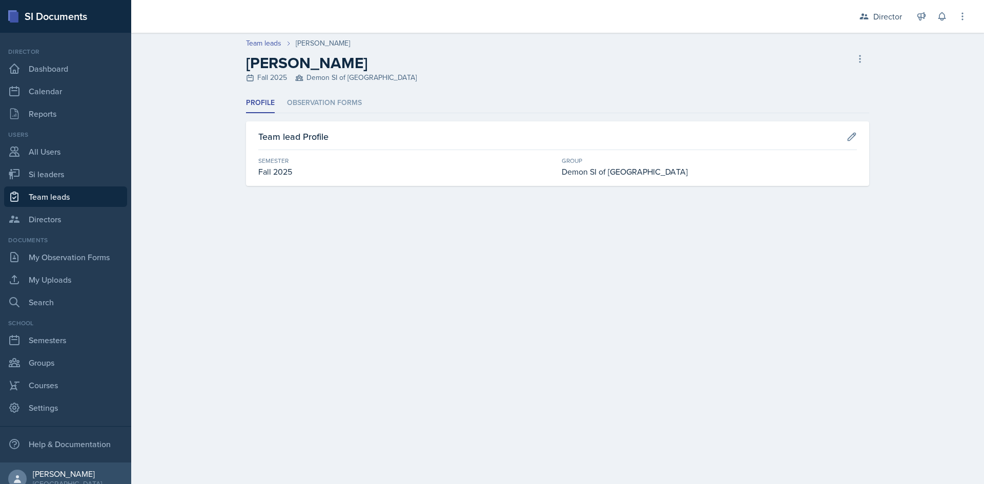
click at [318, 92] on header "Team leads [PERSON_NAME] [PERSON_NAME] Fall 2025 Demon SI of Fleet Street Delet…" at bounding box center [557, 63] width 852 height 60
click at [325, 105] on li "Observation Forms" at bounding box center [324, 103] width 75 height 20
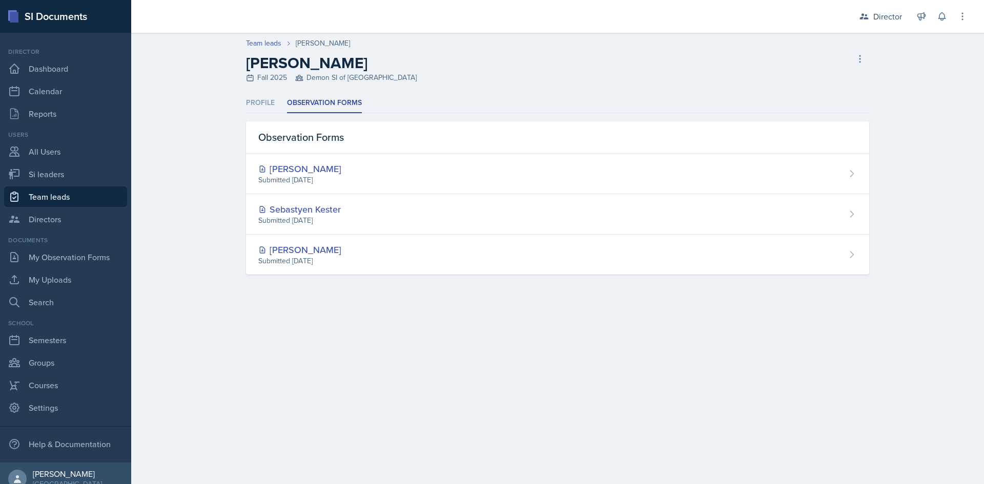
click at [98, 200] on link "Team leads" at bounding box center [65, 196] width 123 height 20
select select "2bed604d-1099-4043-b1bc-2365e8740244"
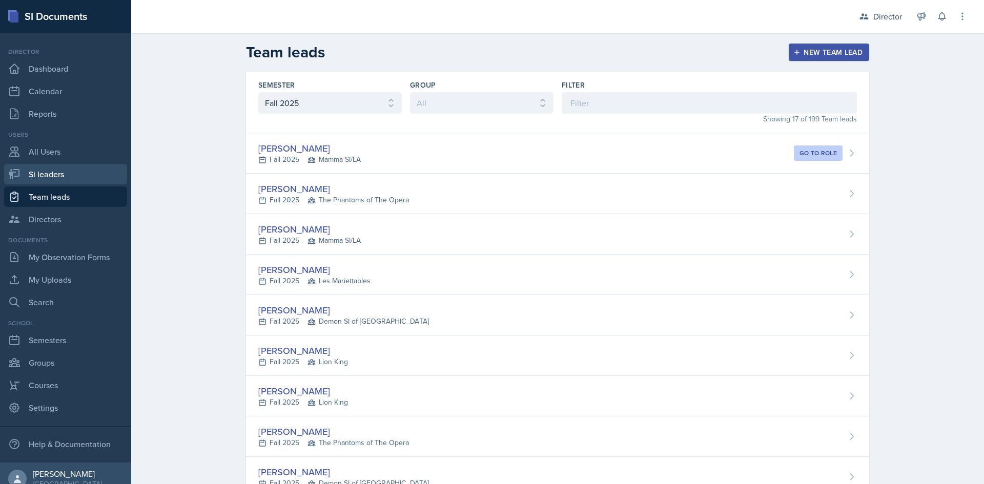
click at [60, 176] on link "Si leaders" at bounding box center [65, 174] width 123 height 20
select select "2bed604d-1099-4043-b1bc-2365e8740244"
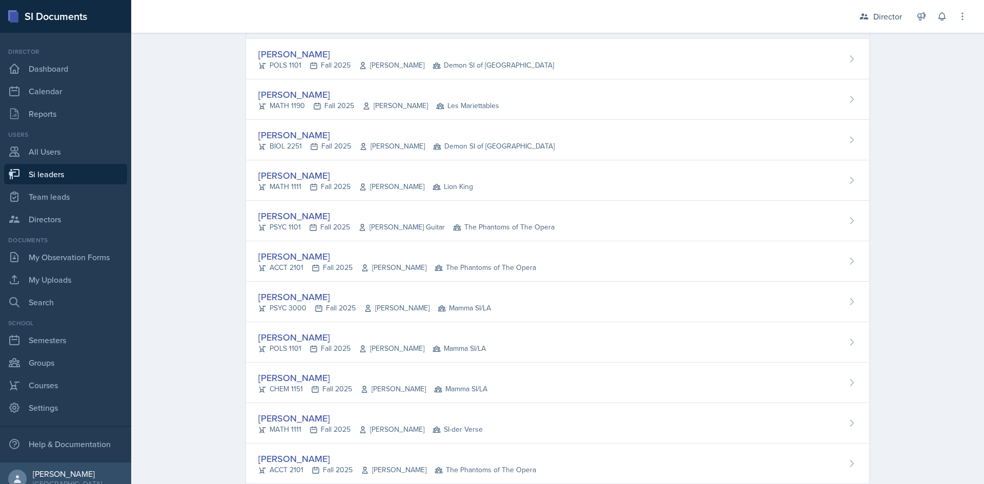
scroll to position [564, 0]
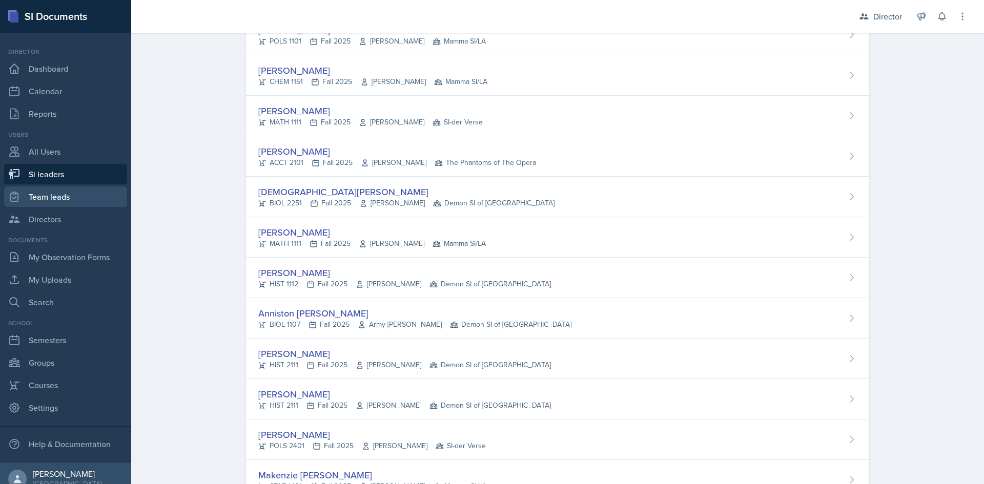
click at [44, 196] on link "Team leads" at bounding box center [65, 196] width 123 height 20
select select "2bed604d-1099-4043-b1bc-2365e8740244"
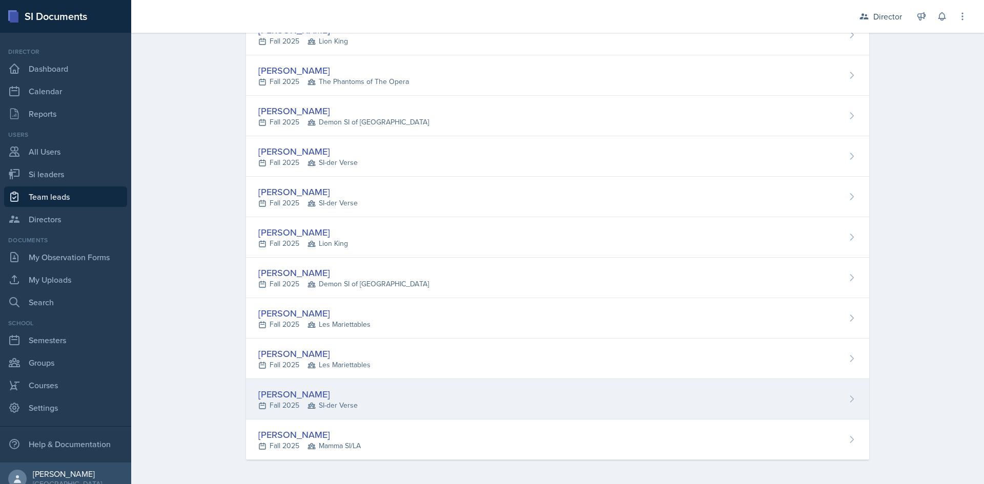
scroll to position [362, 0]
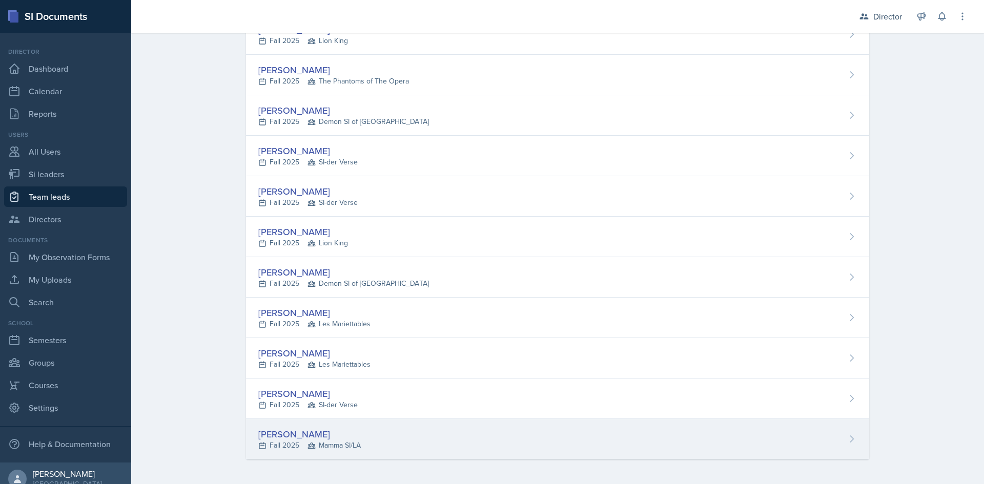
click at [374, 432] on div "[PERSON_NAME] Fall 2025 Mamma SI/LA" at bounding box center [557, 439] width 623 height 40
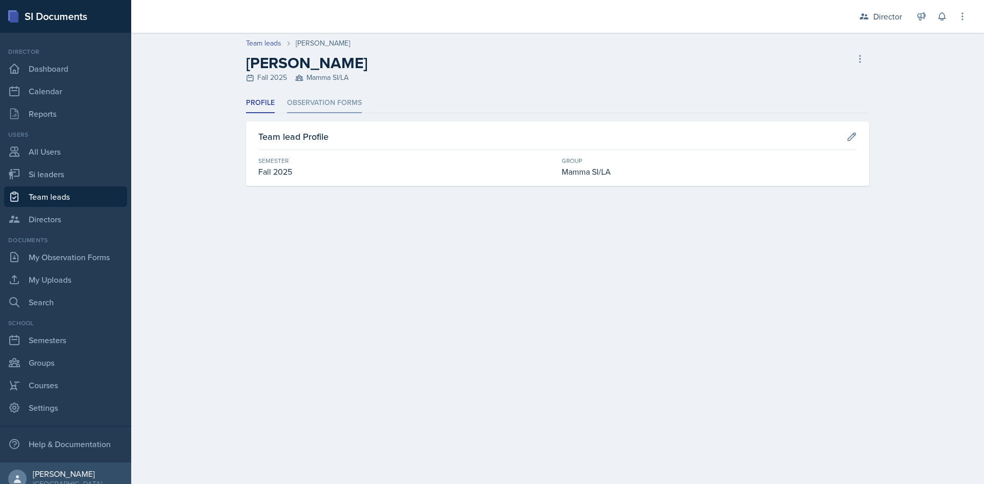
click at [330, 102] on li "Observation Forms" at bounding box center [324, 103] width 75 height 20
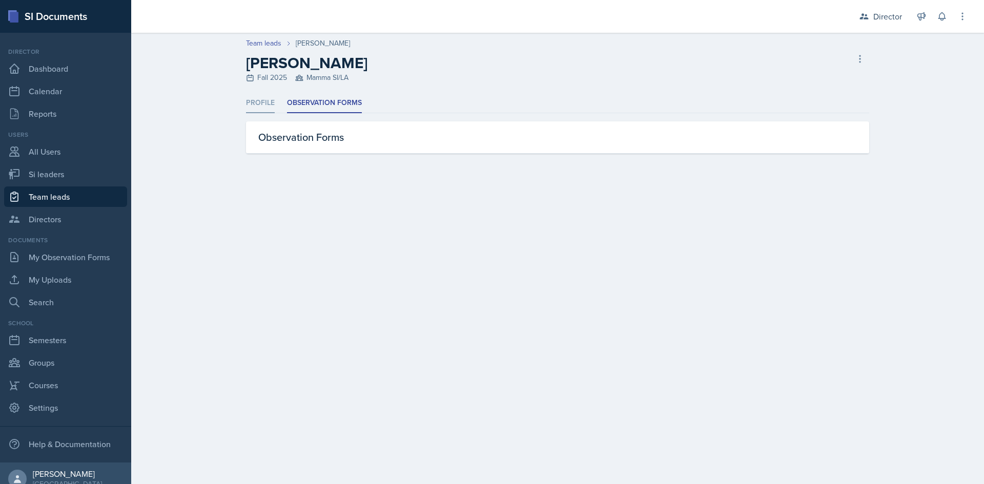
click at [274, 109] on li "Profile" at bounding box center [260, 103] width 29 height 20
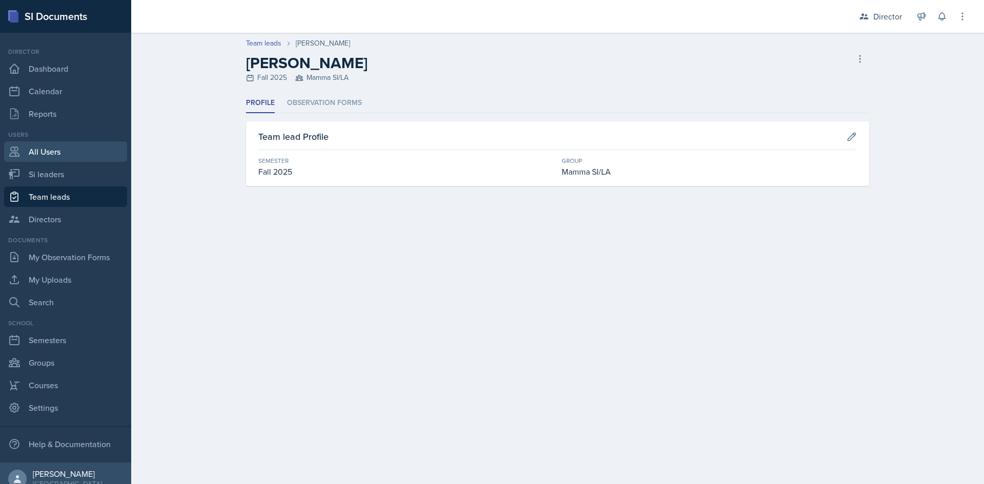
click at [59, 156] on link "All Users" at bounding box center [65, 151] width 123 height 20
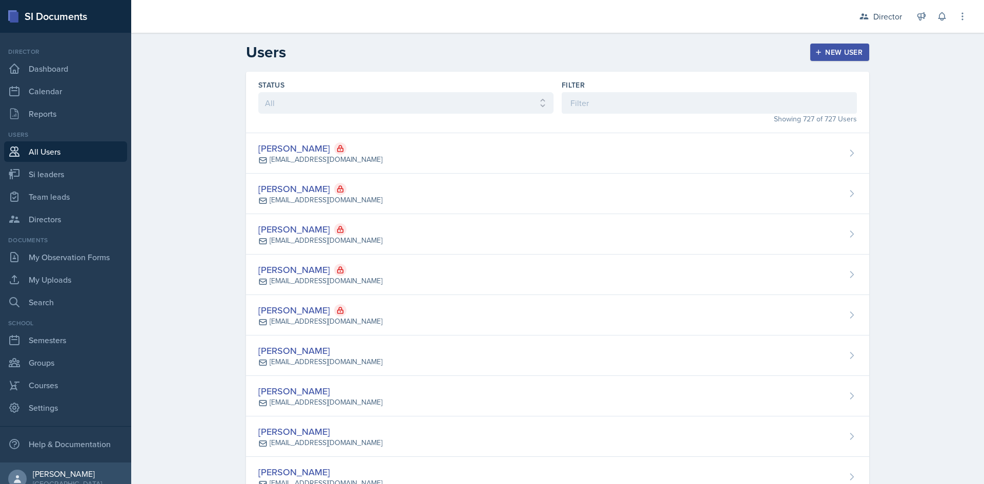
click at [45, 185] on div "Users All Users Si leaders Team leads Directors" at bounding box center [65, 179] width 123 height 99
click at [70, 195] on link "Team leads" at bounding box center [65, 196] width 123 height 20
select select "2bed604d-1099-4043-b1bc-2365e8740244"
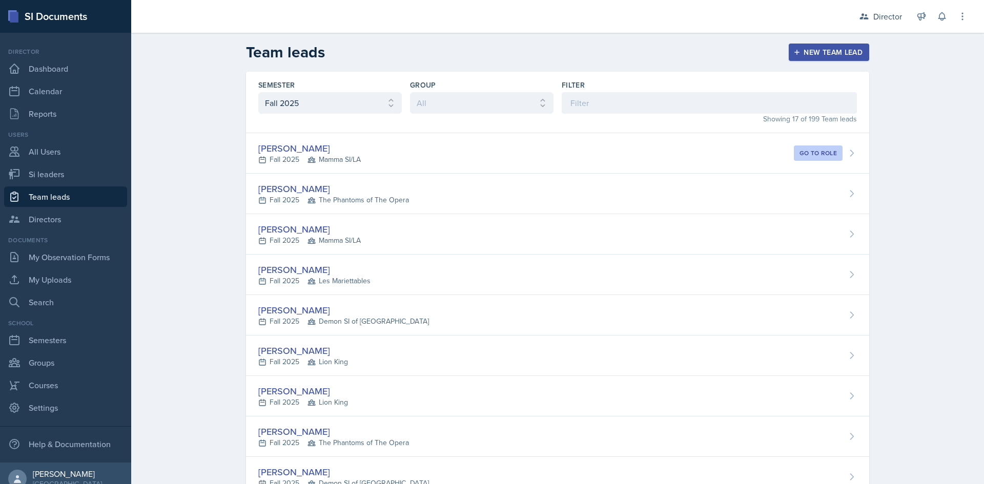
click at [47, 139] on div "Users All Users Si leaders Team leads Directors" at bounding box center [65, 179] width 123 height 99
click at [54, 150] on link "All Users" at bounding box center [65, 151] width 123 height 20
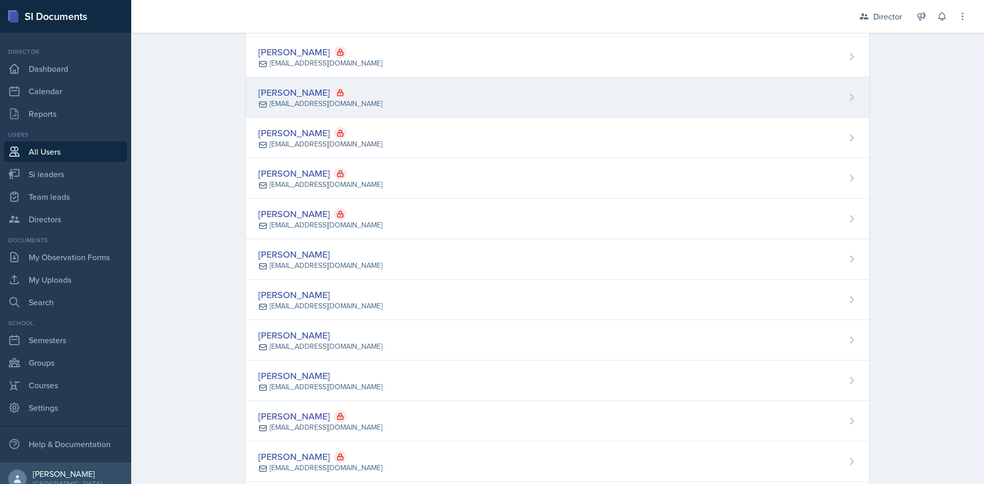
scroll to position [205, 0]
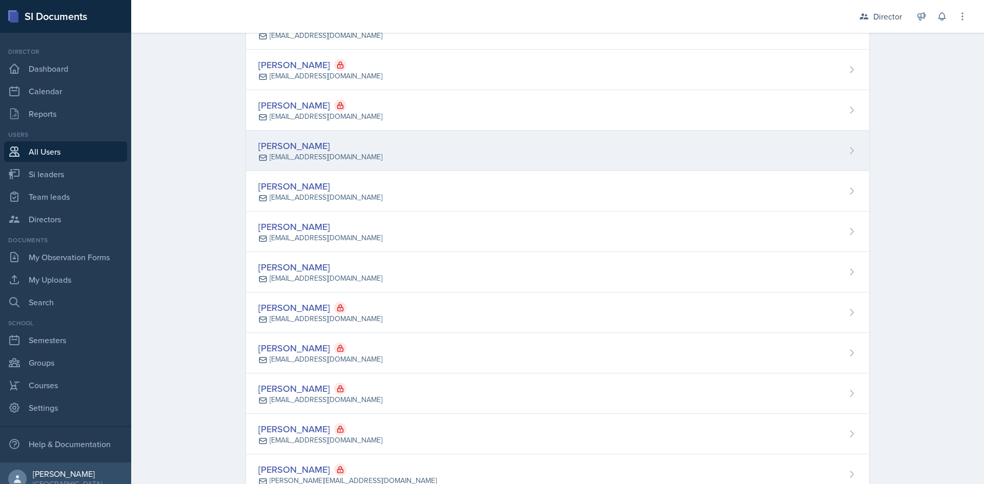
click at [297, 148] on div "[PERSON_NAME]" at bounding box center [320, 146] width 124 height 14
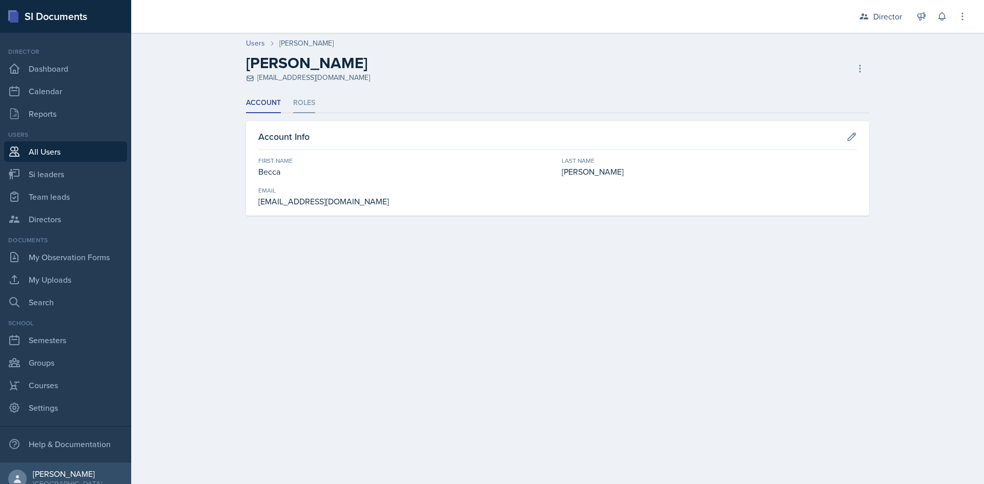
click at [300, 105] on li "Roles" at bounding box center [304, 103] width 22 height 20
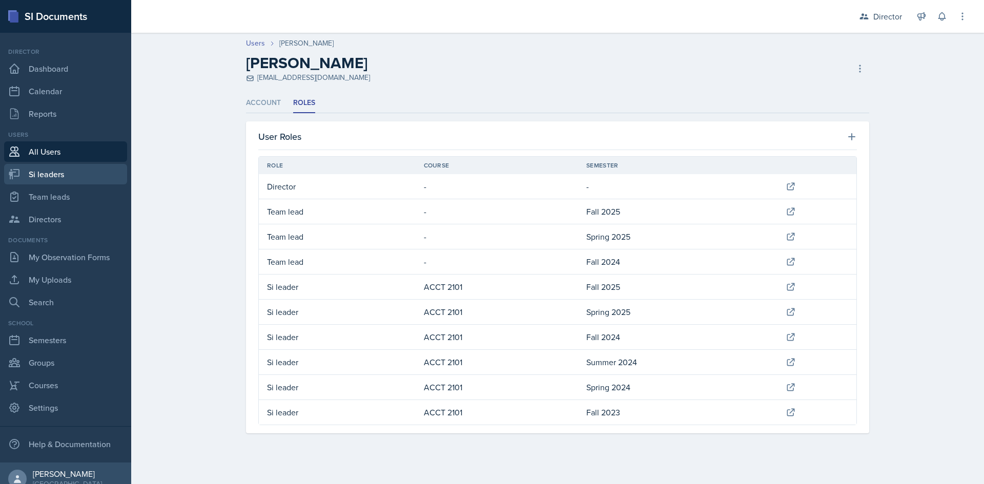
click at [52, 172] on link "Si leaders" at bounding box center [65, 174] width 123 height 20
select select "2bed604d-1099-4043-b1bc-2365e8740244"
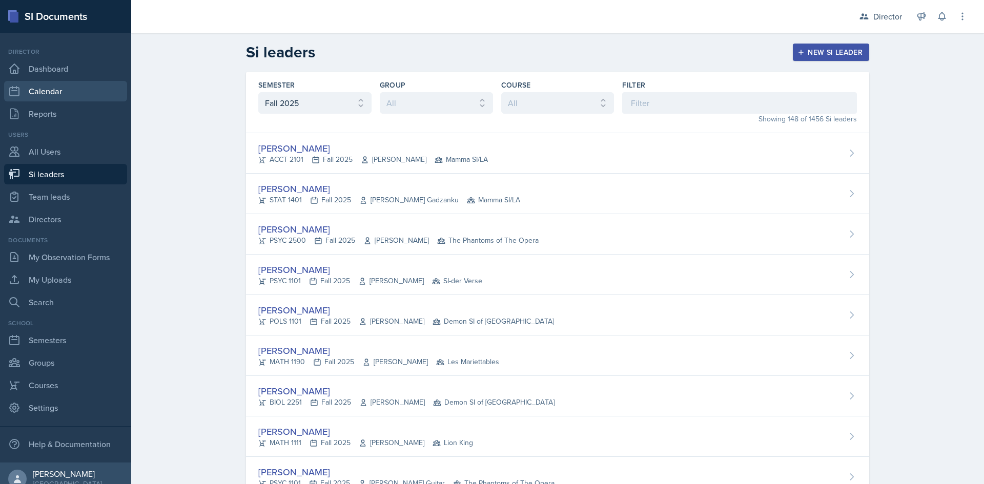
click at [57, 91] on link "Calendar" at bounding box center [65, 91] width 123 height 20
